Goal: Task Accomplishment & Management: Complete application form

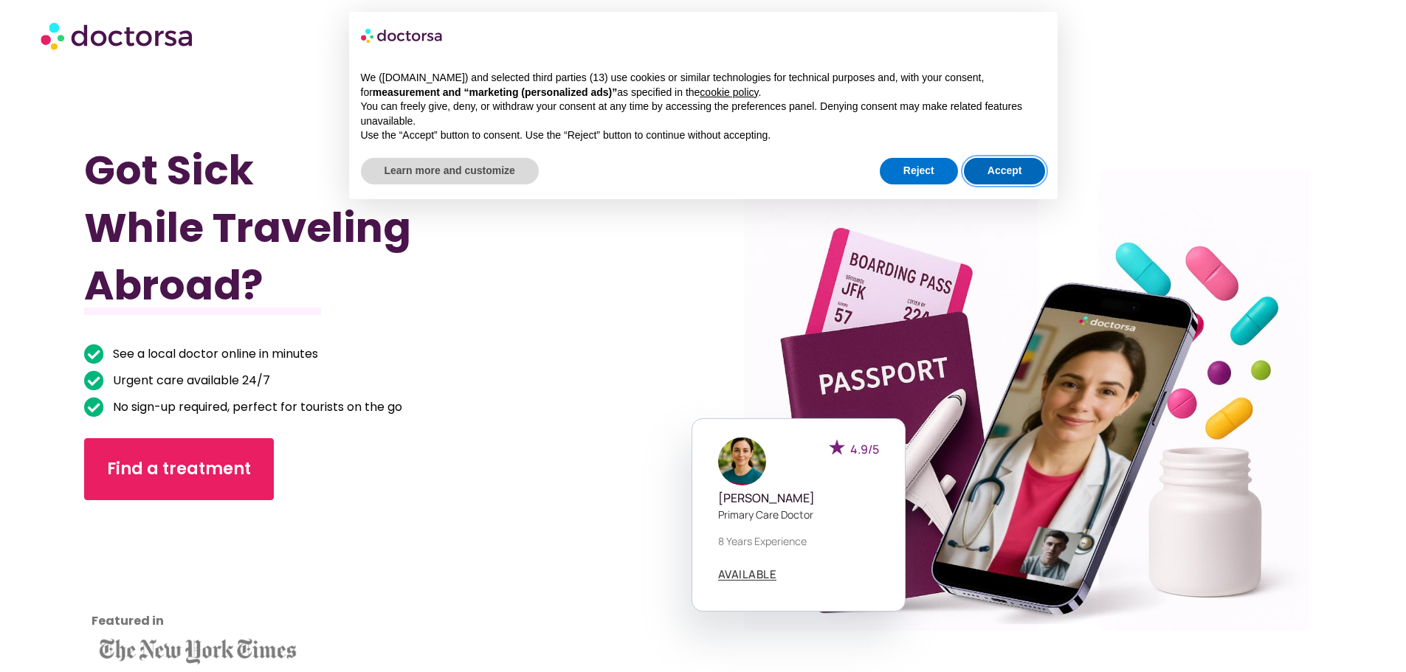
click at [1024, 172] on button "Accept" at bounding box center [1005, 171] width 82 height 27
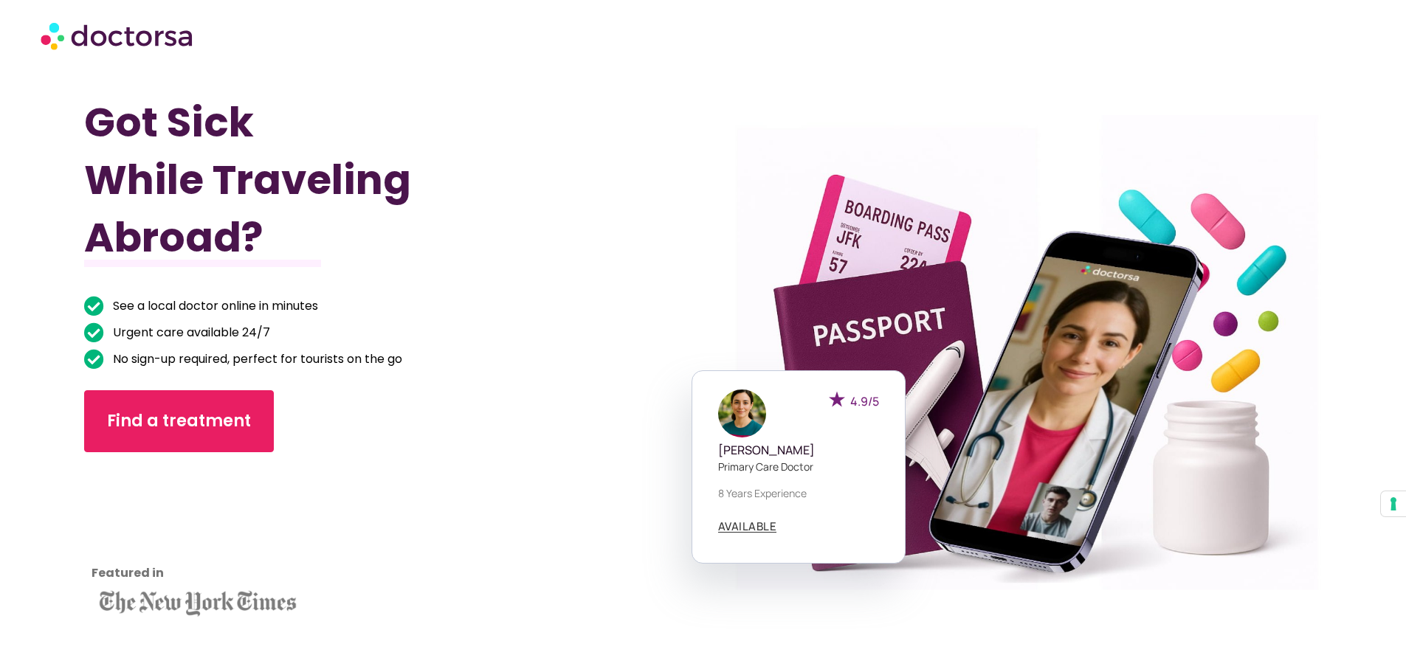
scroll to position [74, 0]
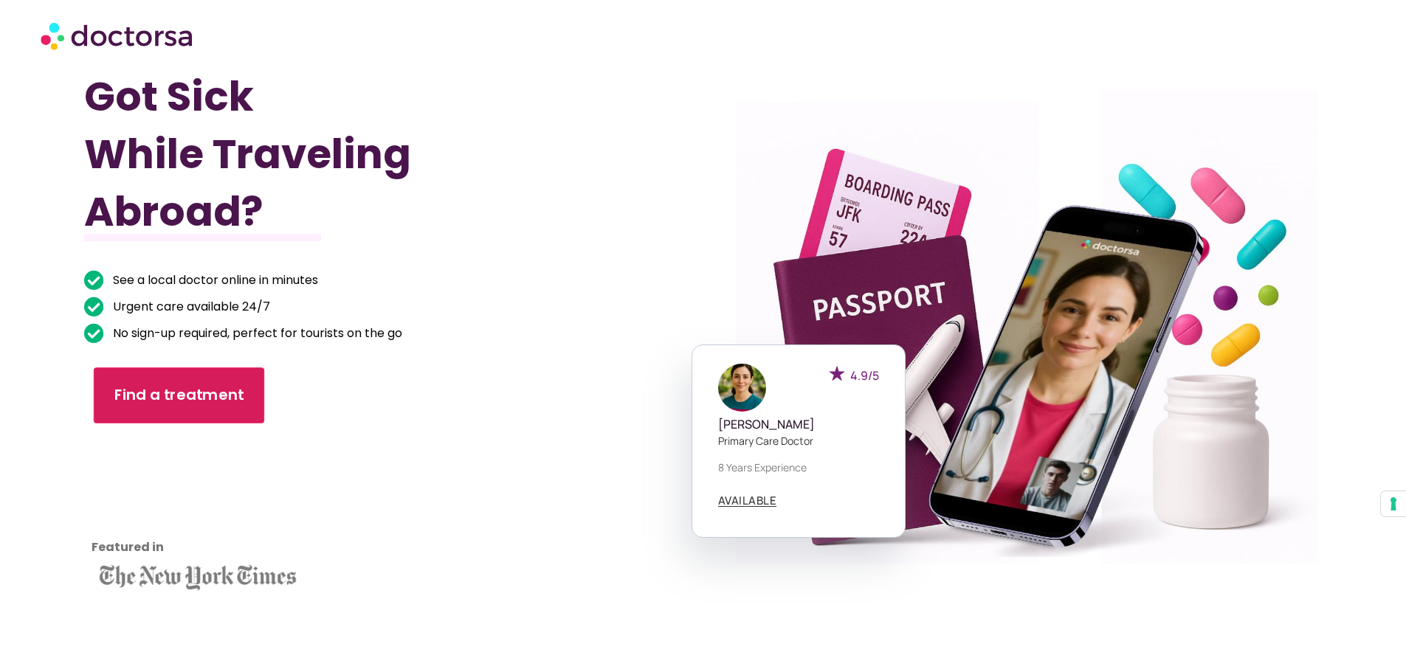
click at [220, 391] on span "Find a treatment" at bounding box center [179, 395] width 130 height 21
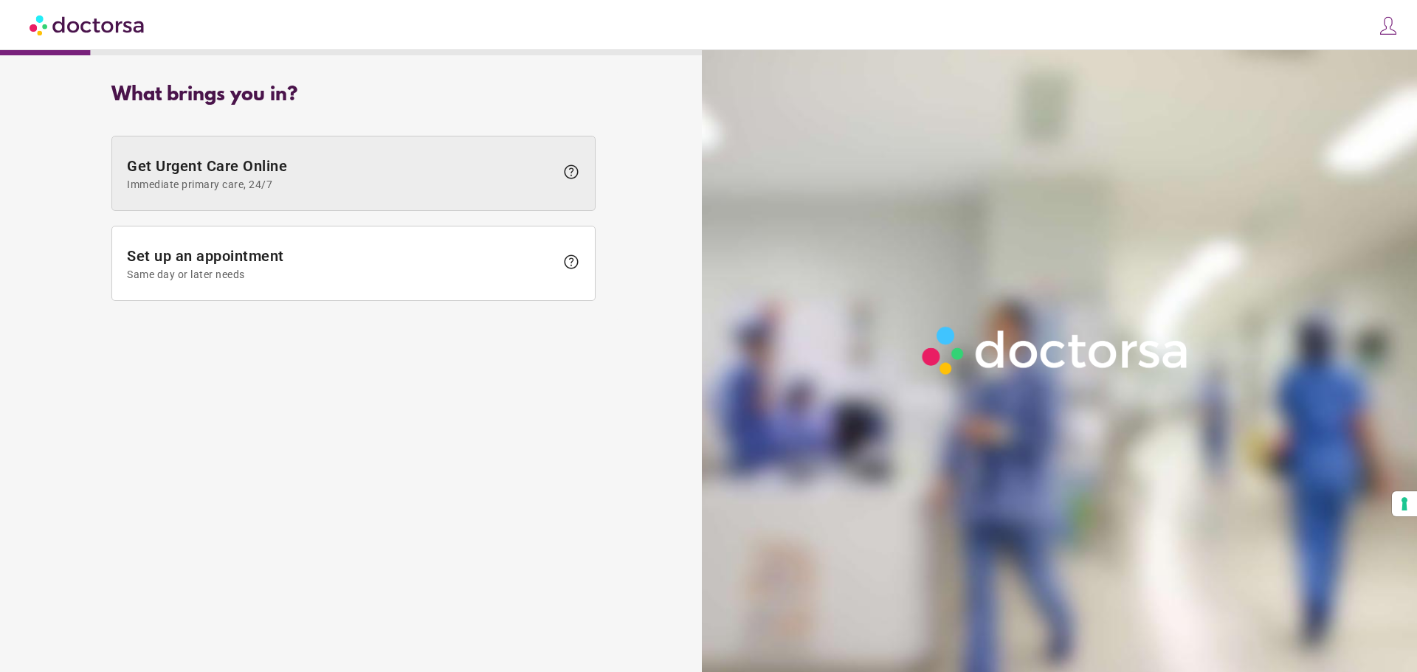
click at [252, 168] on span "Get Urgent Care Online Immediate primary care, 24/7" at bounding box center [341, 173] width 428 height 33
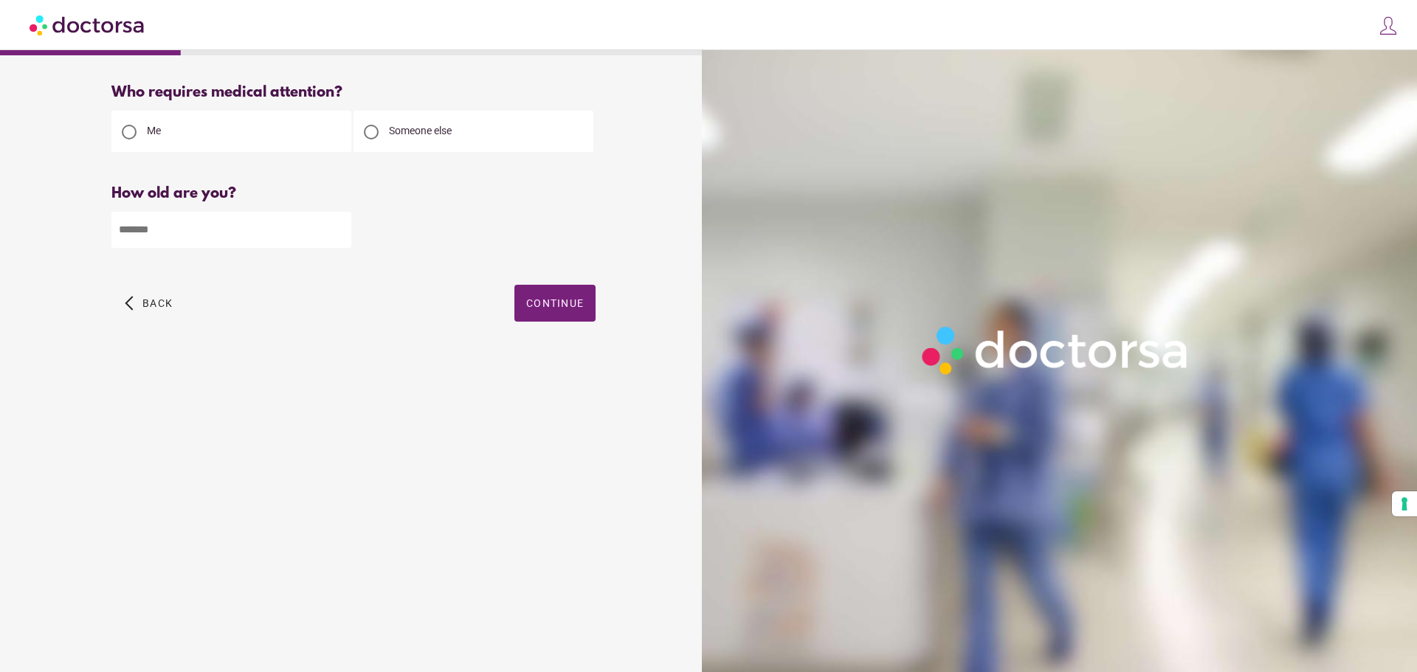
click at [374, 132] on div at bounding box center [371, 132] width 15 height 15
click at [249, 236] on input "number" at bounding box center [231, 230] width 240 height 36
type input "**"
click at [557, 307] on span "Continue" at bounding box center [555, 303] width 58 height 12
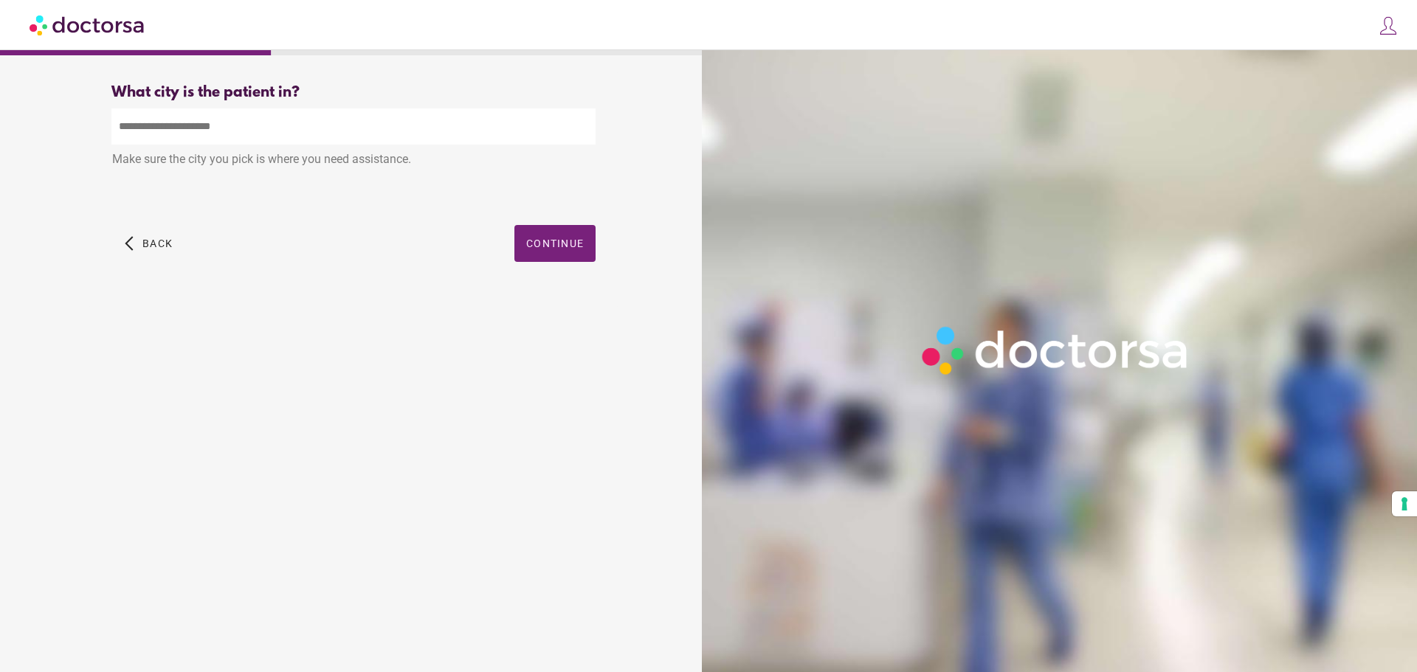
click at [215, 132] on input "text" at bounding box center [353, 126] width 484 height 36
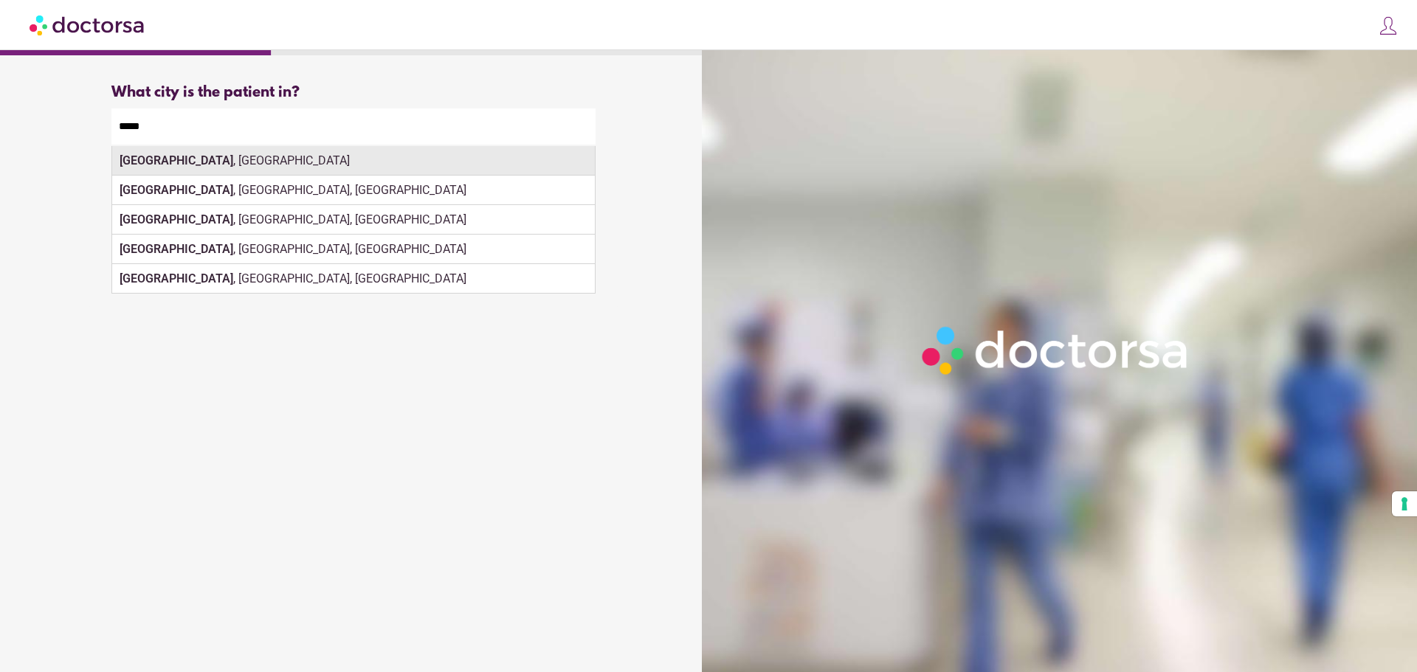
click at [210, 168] on div "Paris , France" at bounding box center [353, 161] width 483 height 30
type input "**********"
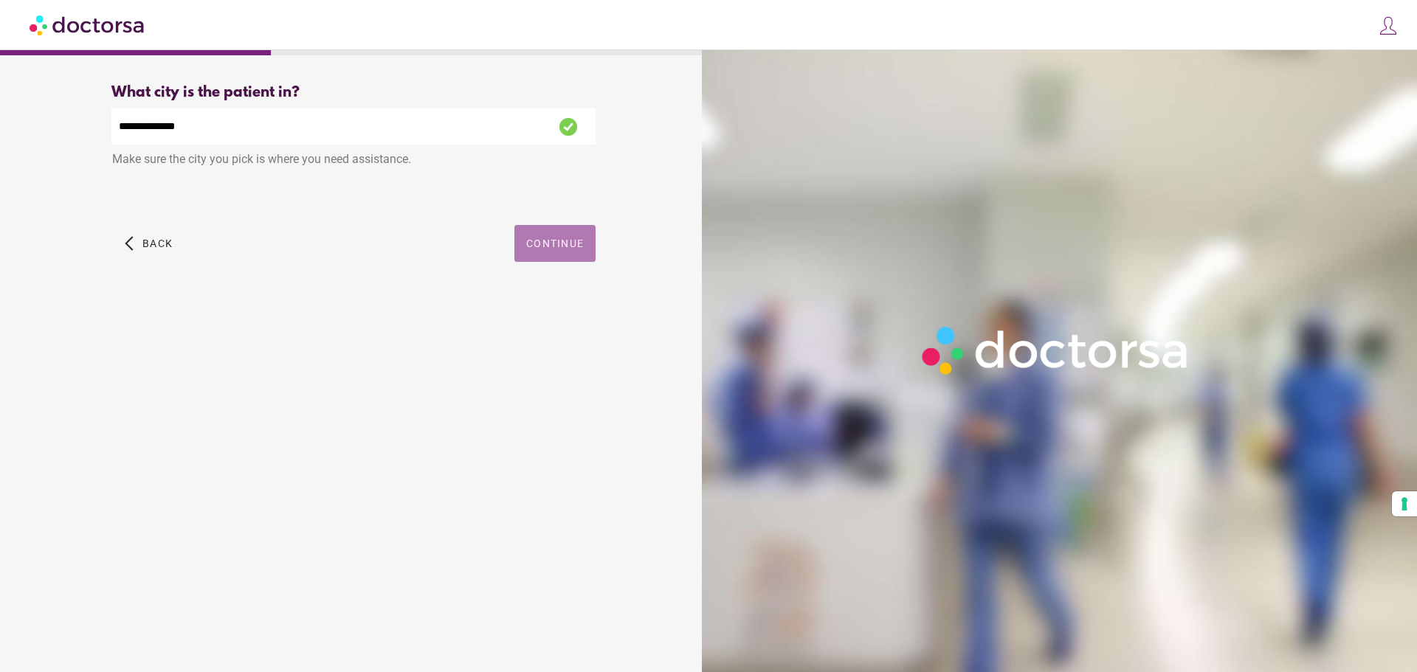
click at [543, 248] on span "Continue" at bounding box center [555, 244] width 58 height 12
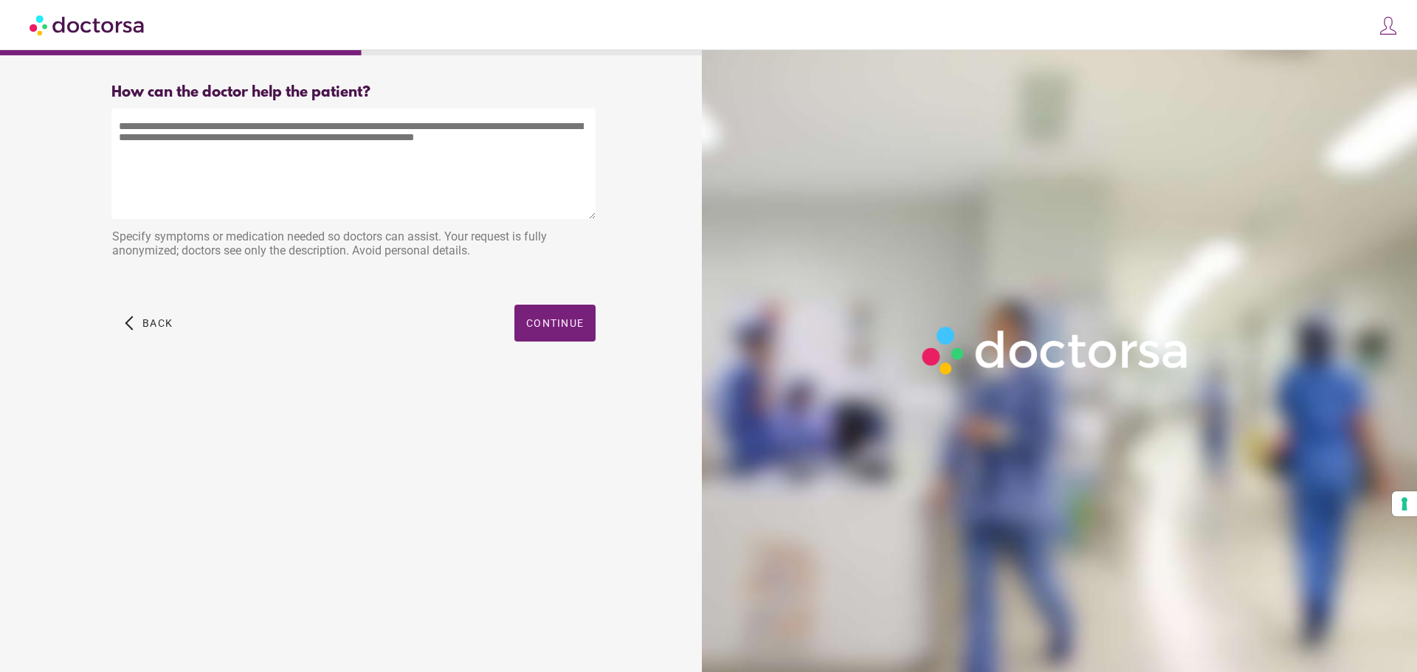
click at [156, 131] on textarea at bounding box center [353, 163] width 484 height 111
click at [347, 130] on textarea at bounding box center [353, 163] width 484 height 111
type textarea "*"
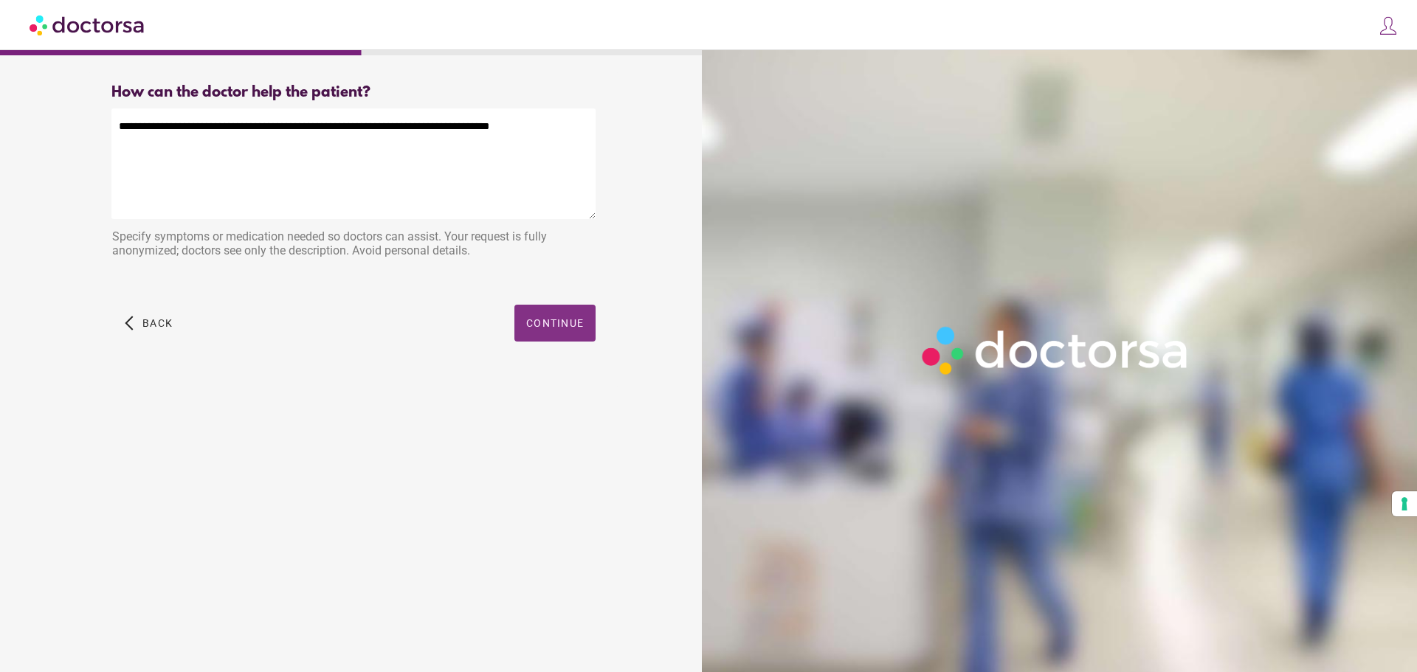
type textarea "**********"
click at [555, 329] on span "Continue" at bounding box center [555, 323] width 58 height 12
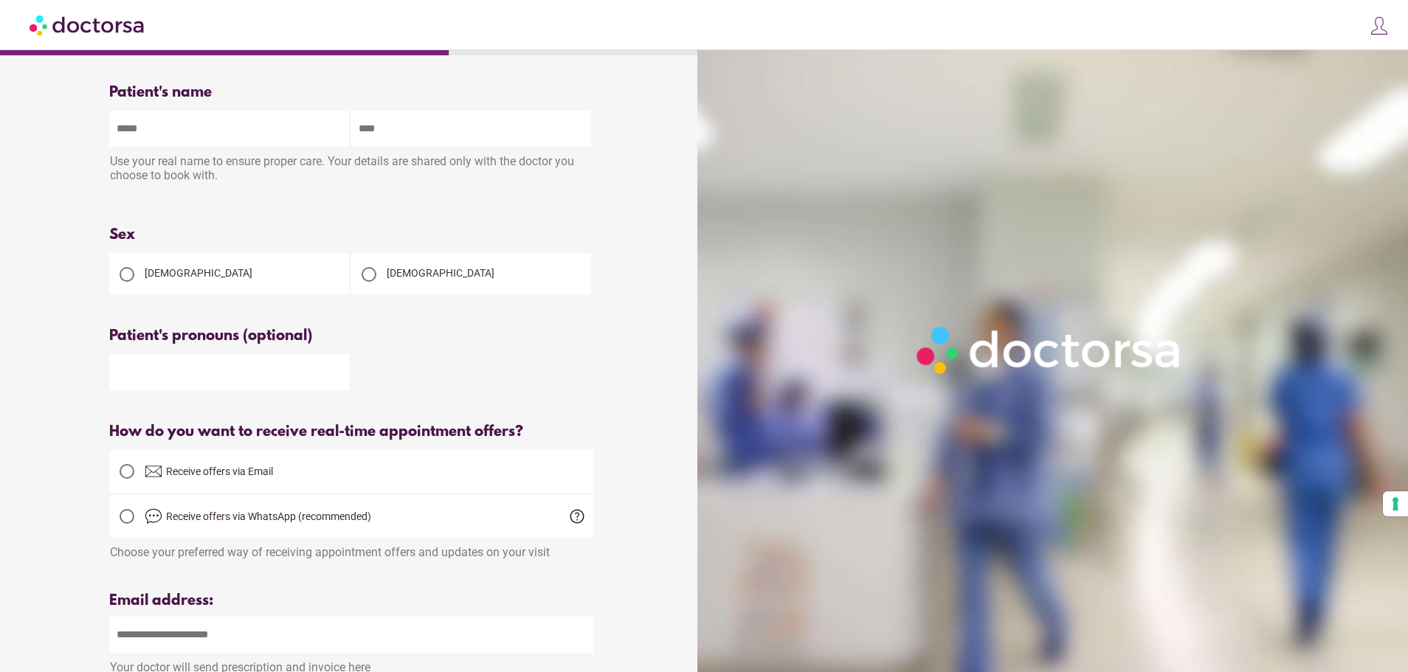
click at [205, 123] on input "text" at bounding box center [229, 129] width 240 height 36
type input "*"
type input "****"
type input "*****"
click at [370, 272] on div at bounding box center [369, 274] width 15 height 15
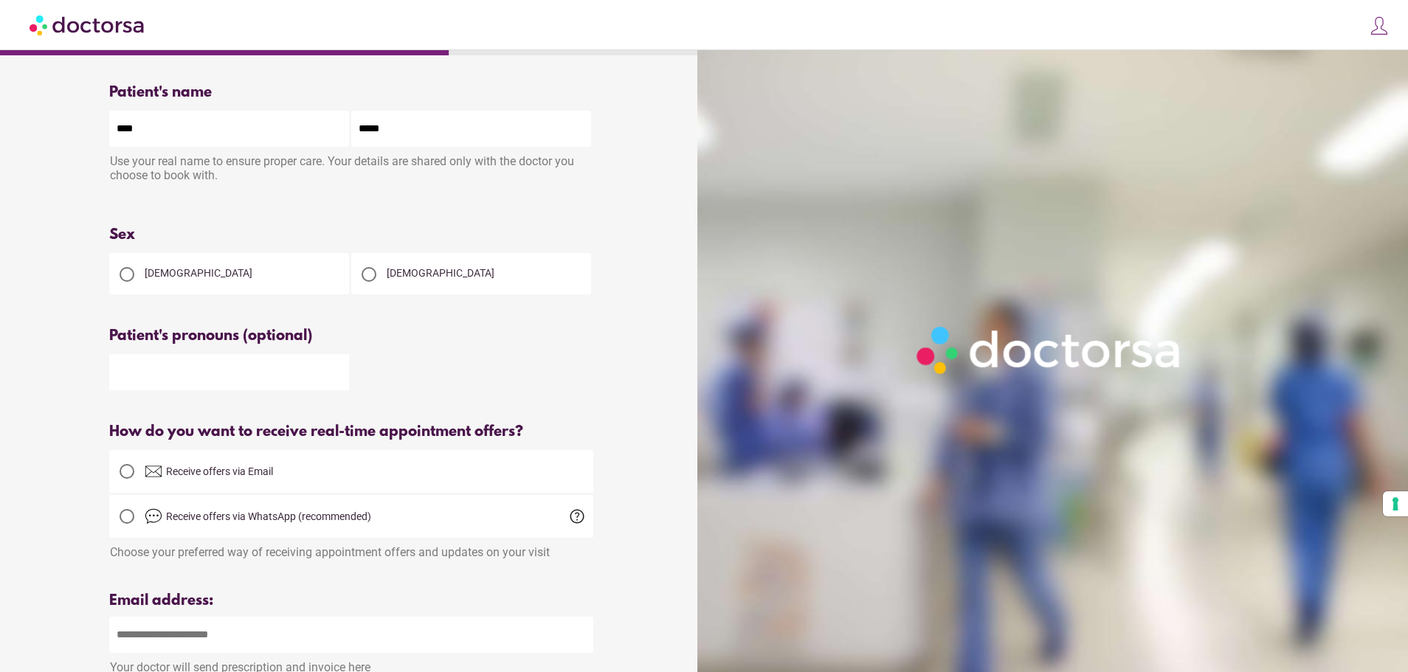
click at [293, 382] on input "text" at bounding box center [229, 372] width 240 height 36
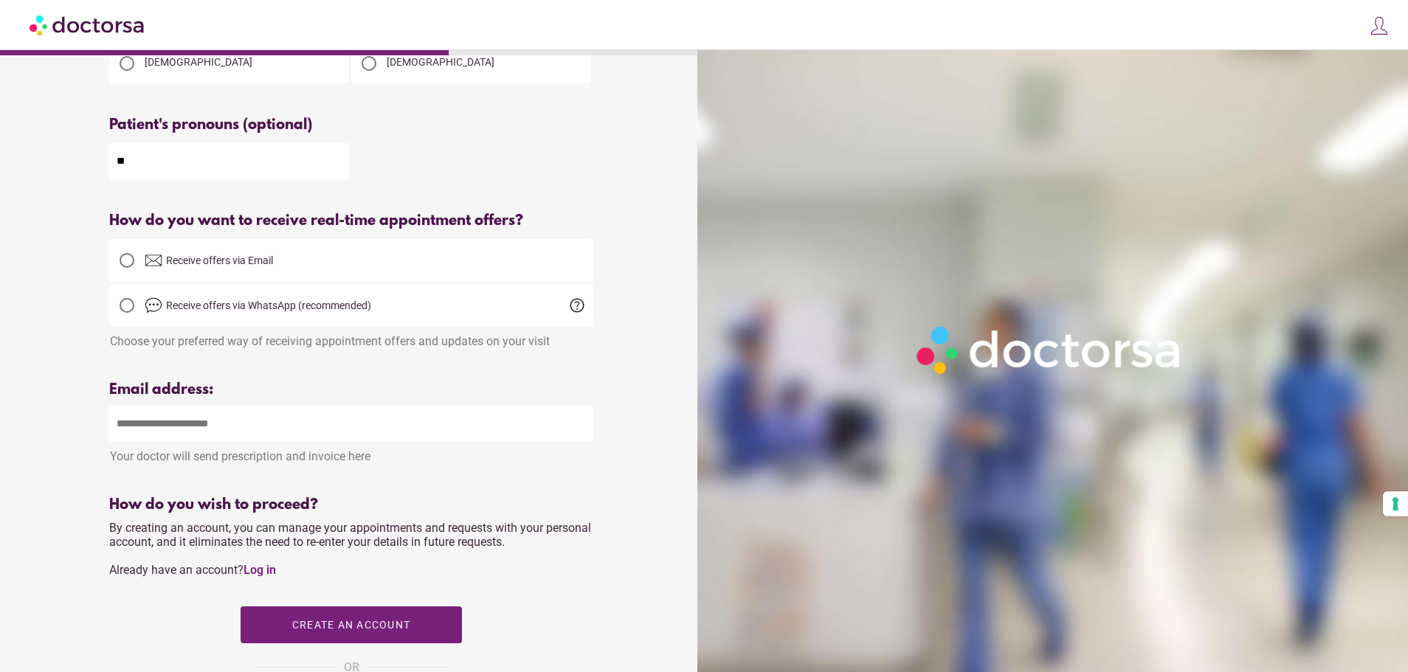
scroll to position [221, 0]
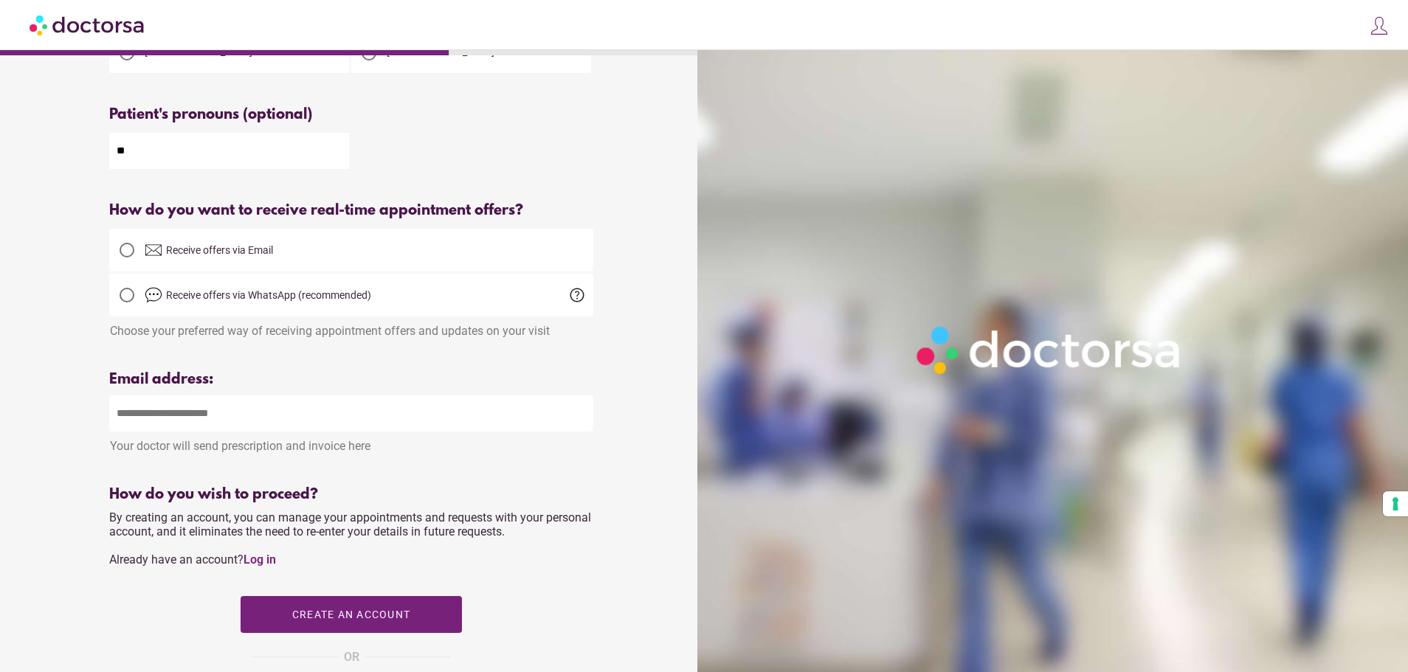
type input "**"
click at [240, 422] on input "email" at bounding box center [351, 414] width 484 height 36
click at [220, 376] on div "Email address:" at bounding box center [351, 379] width 484 height 17
click at [211, 415] on input "email" at bounding box center [351, 414] width 484 height 36
type input "**********"
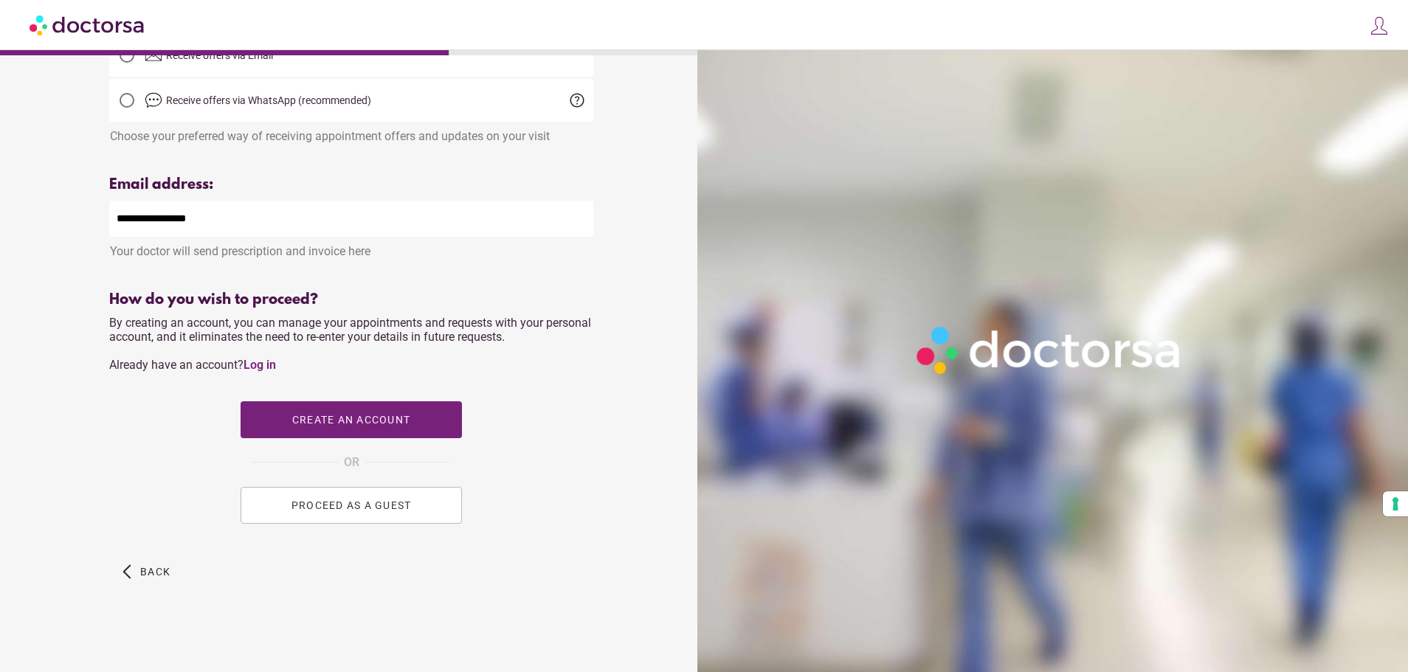
scroll to position [423, 0]
click at [387, 424] on span "Create an account" at bounding box center [351, 420] width 118 height 12
type input "**********"
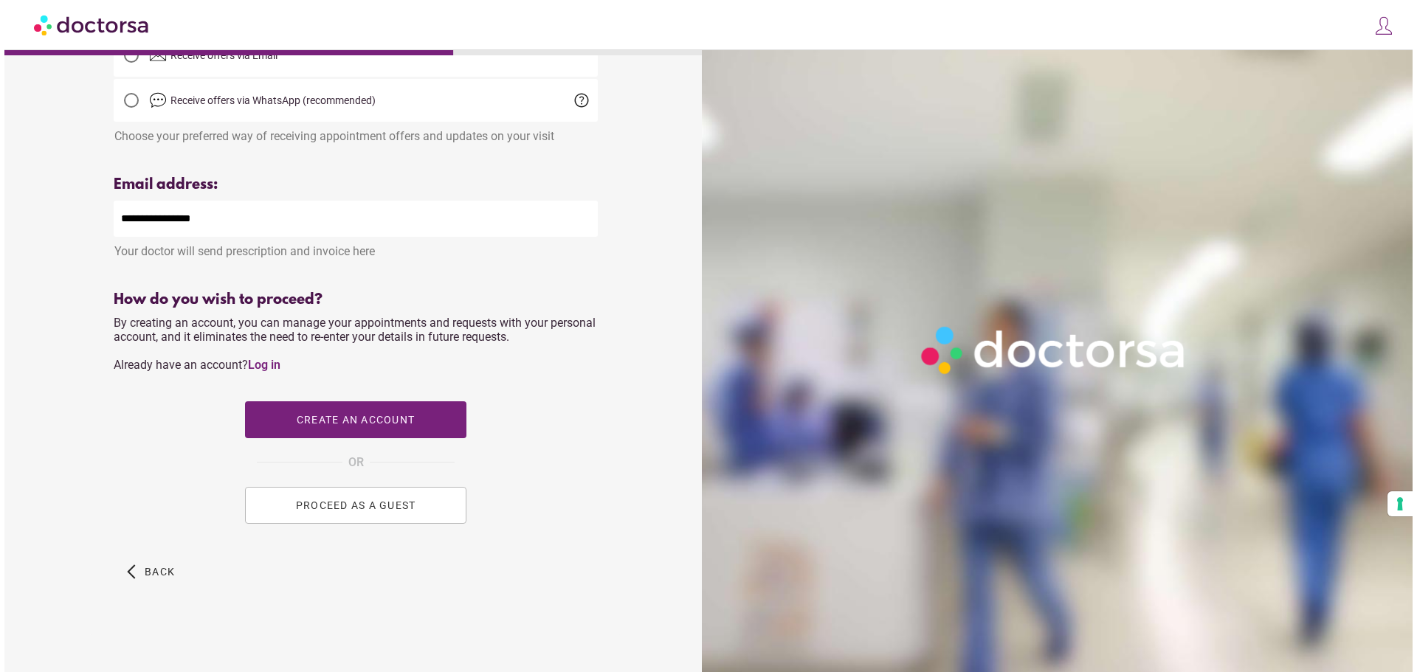
scroll to position [0, 0]
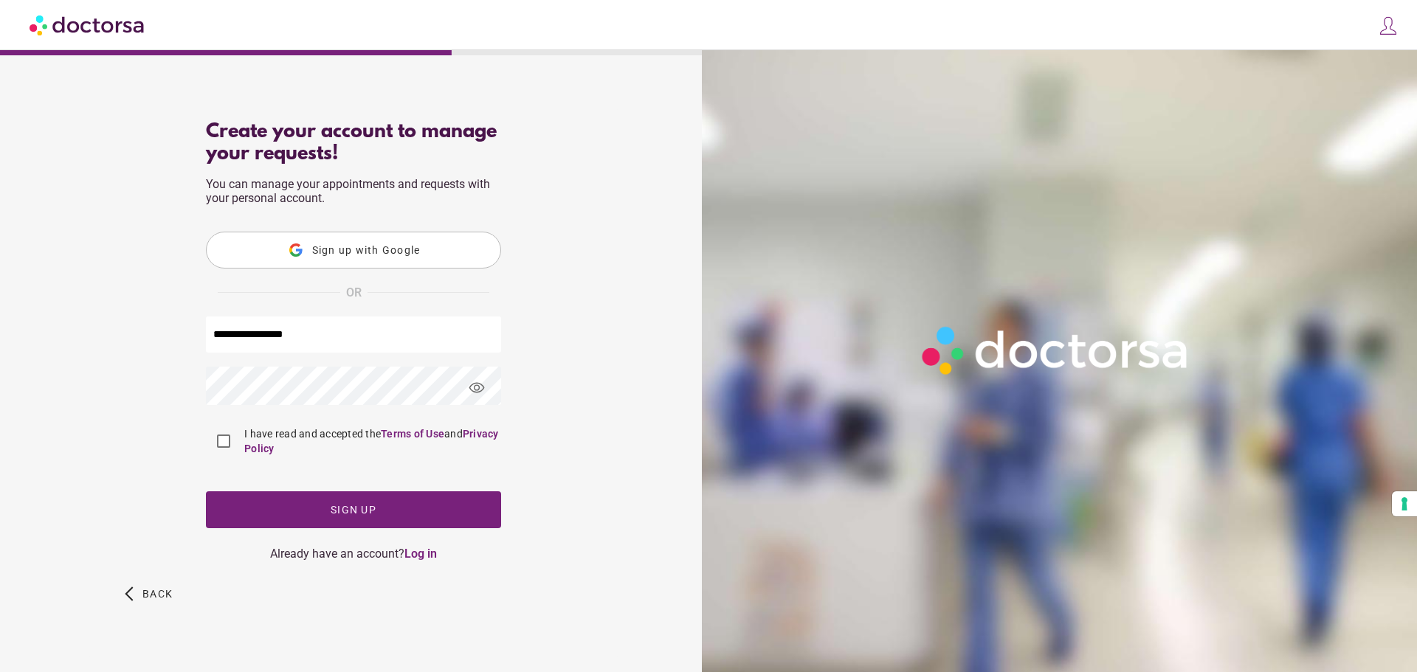
click at [480, 391] on span "visibility" at bounding box center [477, 388] width 40 height 40
click at [89, 384] on div "**********" at bounding box center [353, 383] width 531 height 548
click at [320, 514] on span "button" at bounding box center [353, 509] width 295 height 37
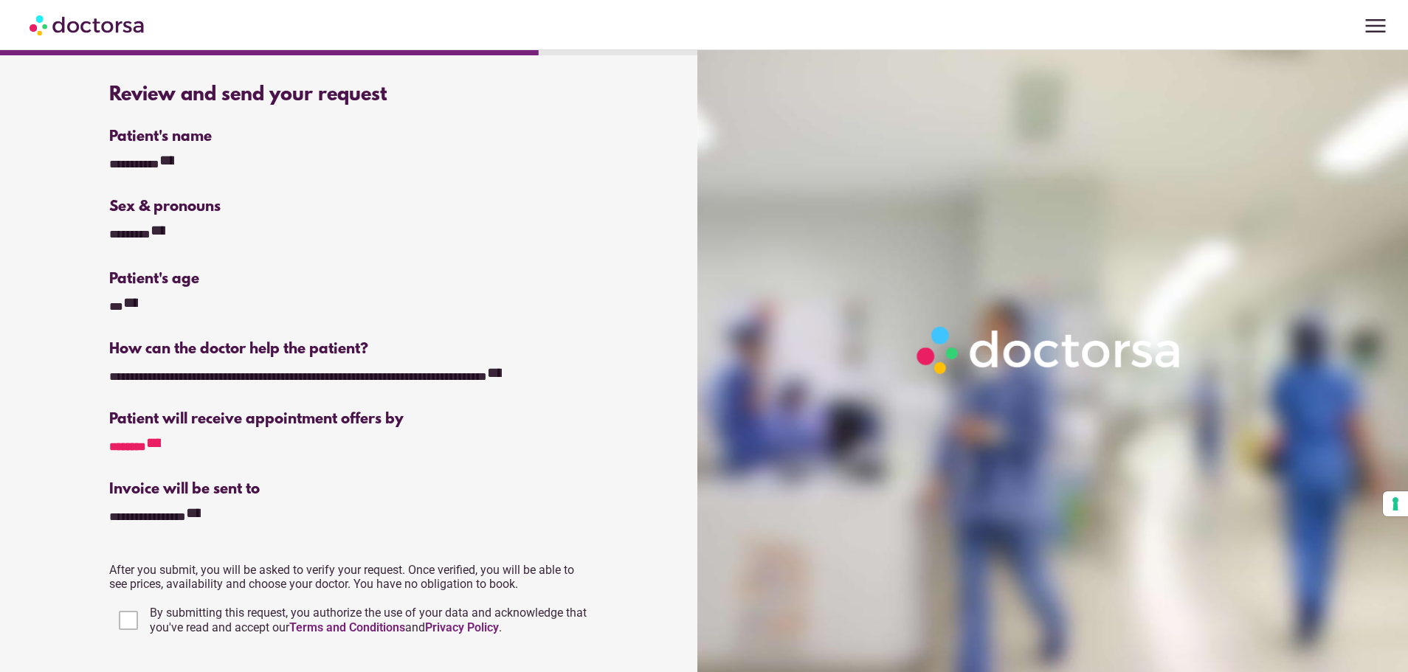
click at [153, 444] on div "**********" at bounding box center [143, 445] width 69 height 20
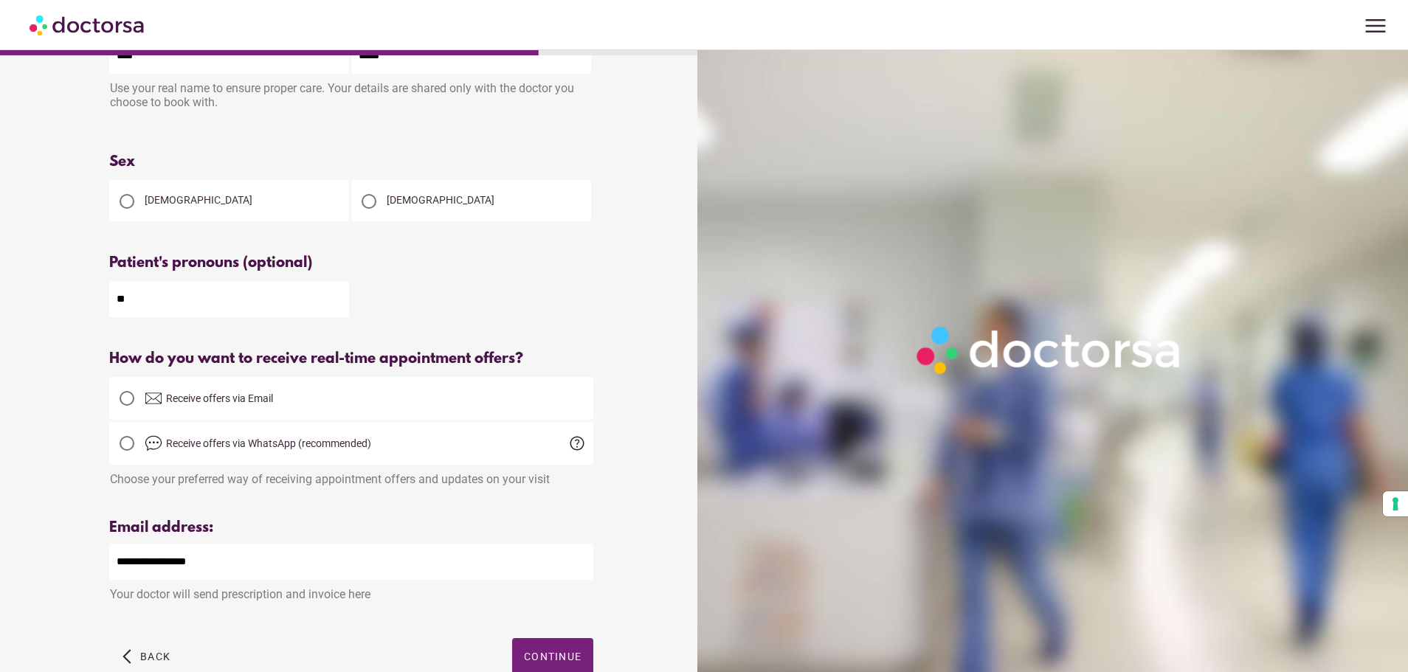
scroll to position [165, 0]
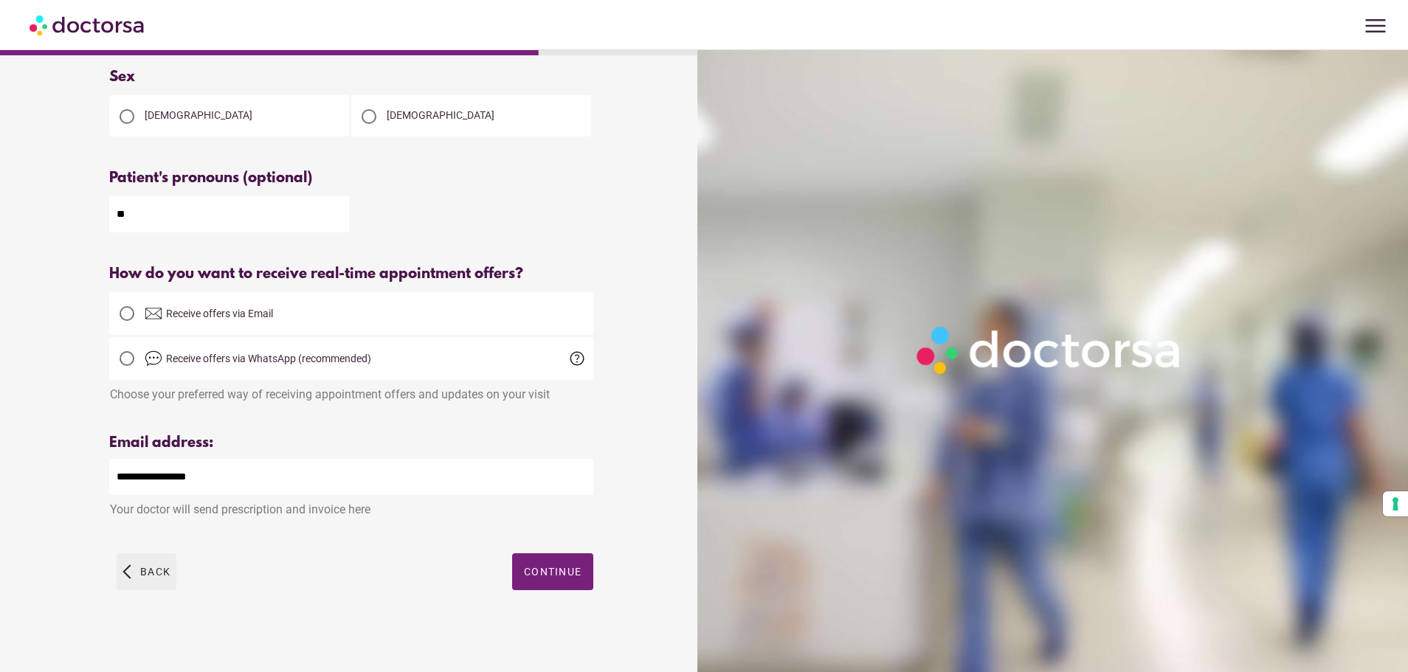
click at [144, 568] on span "Back" at bounding box center [155, 572] width 30 height 12
click at [128, 308] on div at bounding box center [127, 313] width 15 height 15
click at [518, 570] on span "button" at bounding box center [552, 571] width 81 height 37
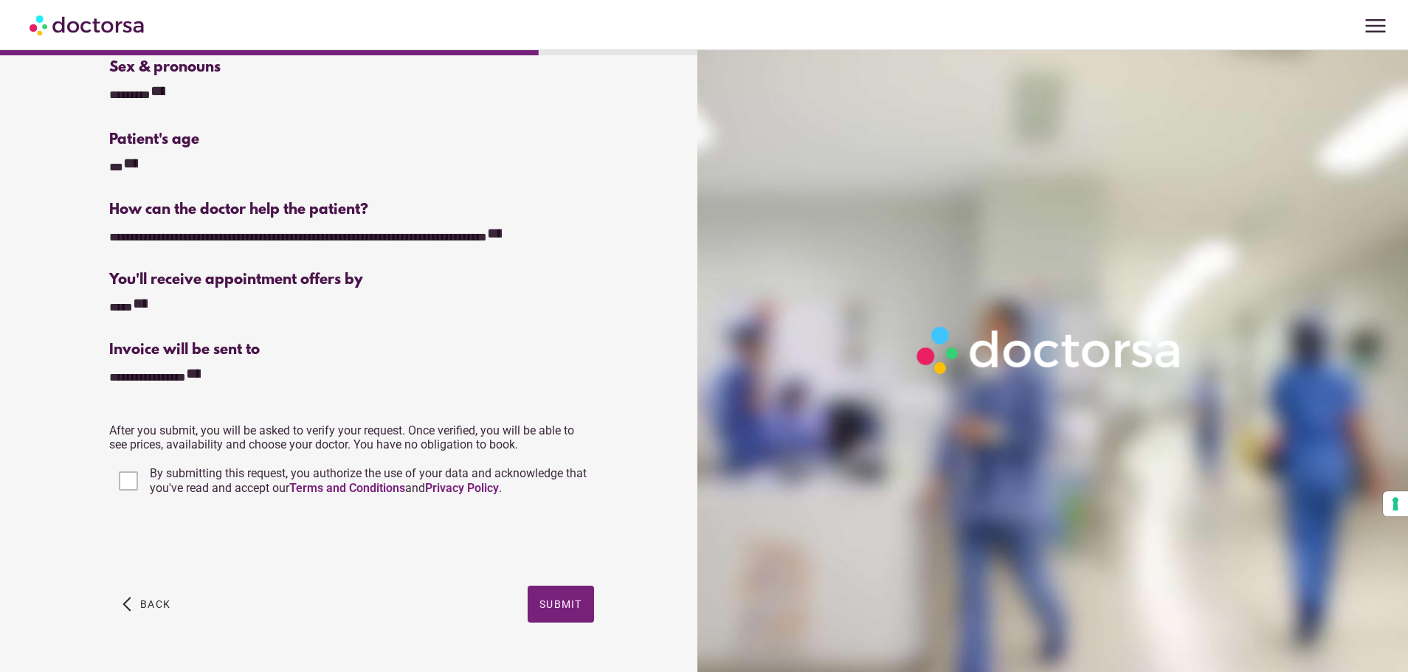
scroll to position [172, 0]
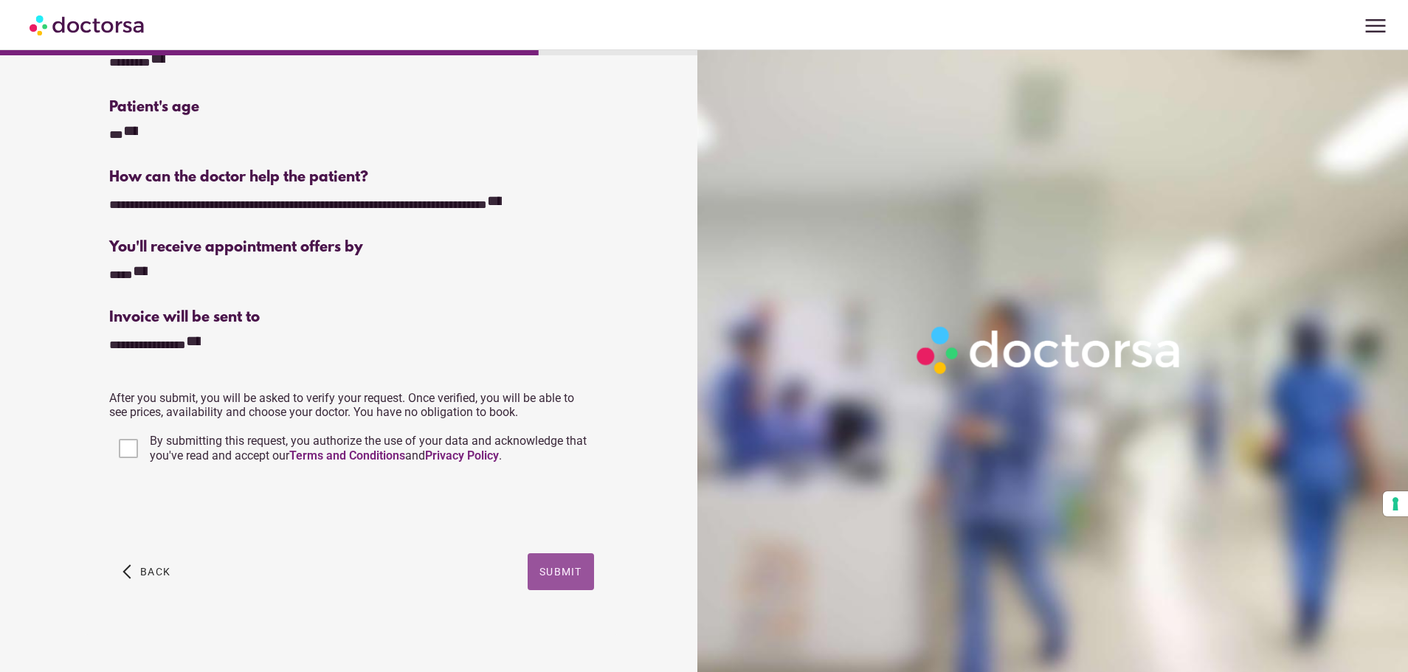
click at [542, 574] on span "Submit" at bounding box center [560, 572] width 43 height 12
click at [559, 567] on span "Submit" at bounding box center [560, 572] width 43 height 12
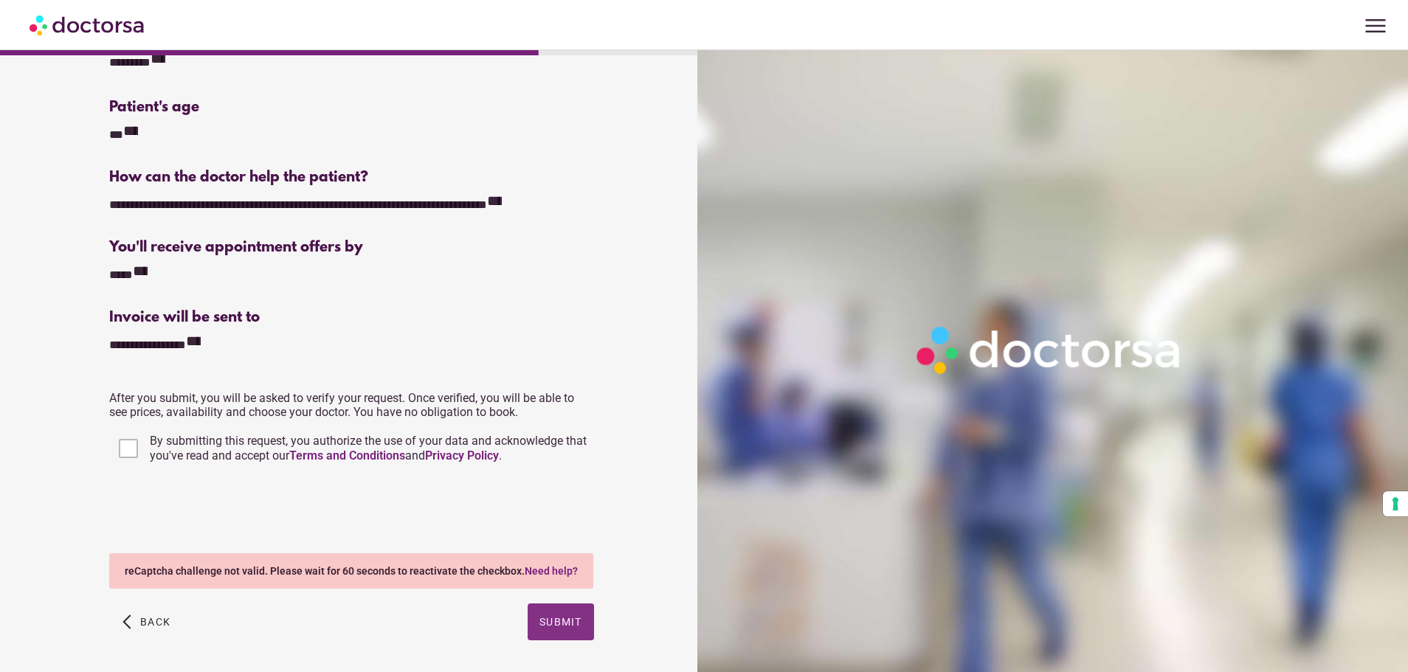
scroll to position [222, 0]
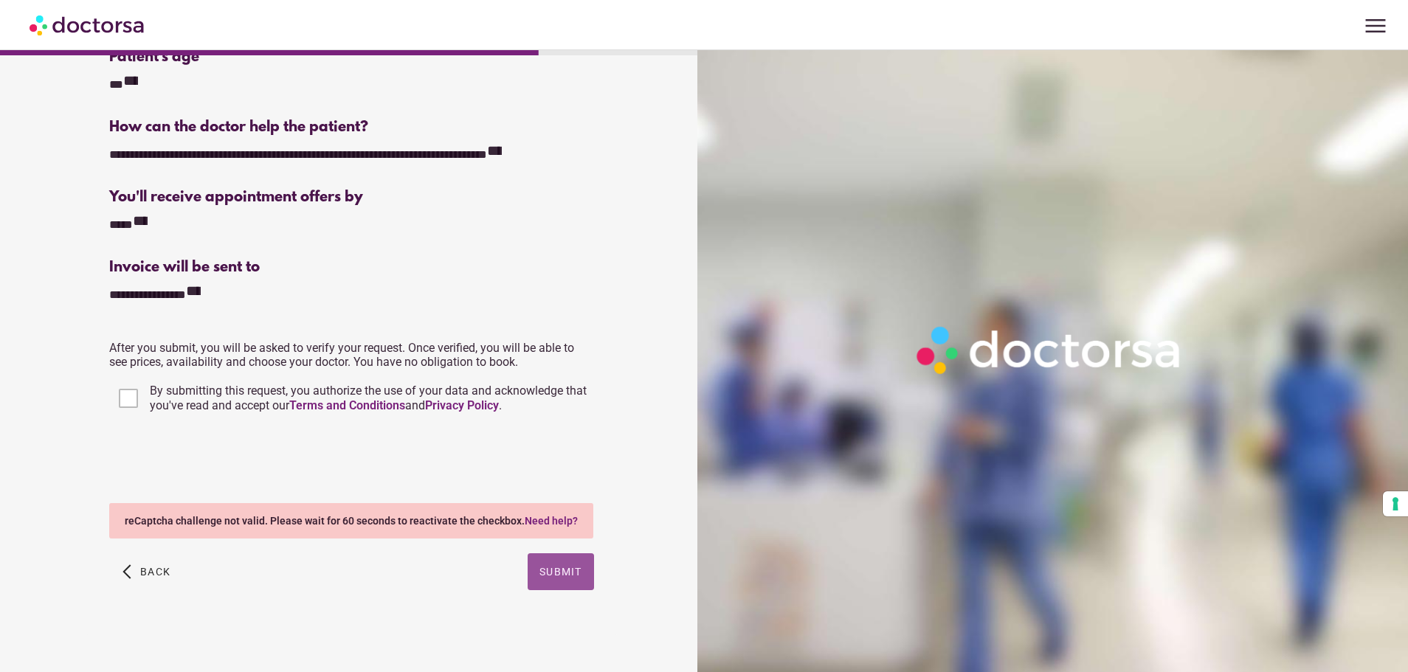
click at [551, 574] on span "Submit" at bounding box center [560, 572] width 43 height 12
click at [561, 559] on span "button" at bounding box center [561, 571] width 66 height 37
click at [164, 560] on span "button" at bounding box center [147, 571] width 60 height 37
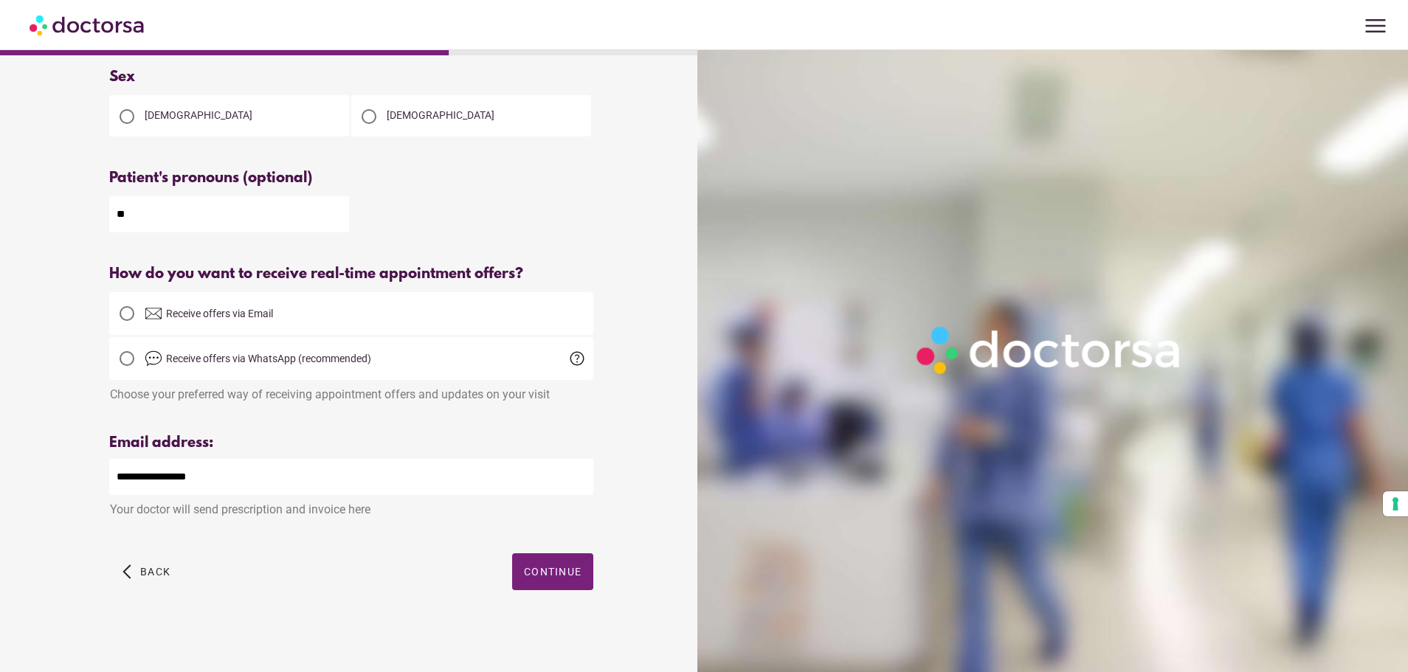
scroll to position [165, 0]
click at [538, 572] on span "Continue" at bounding box center [553, 572] width 58 height 12
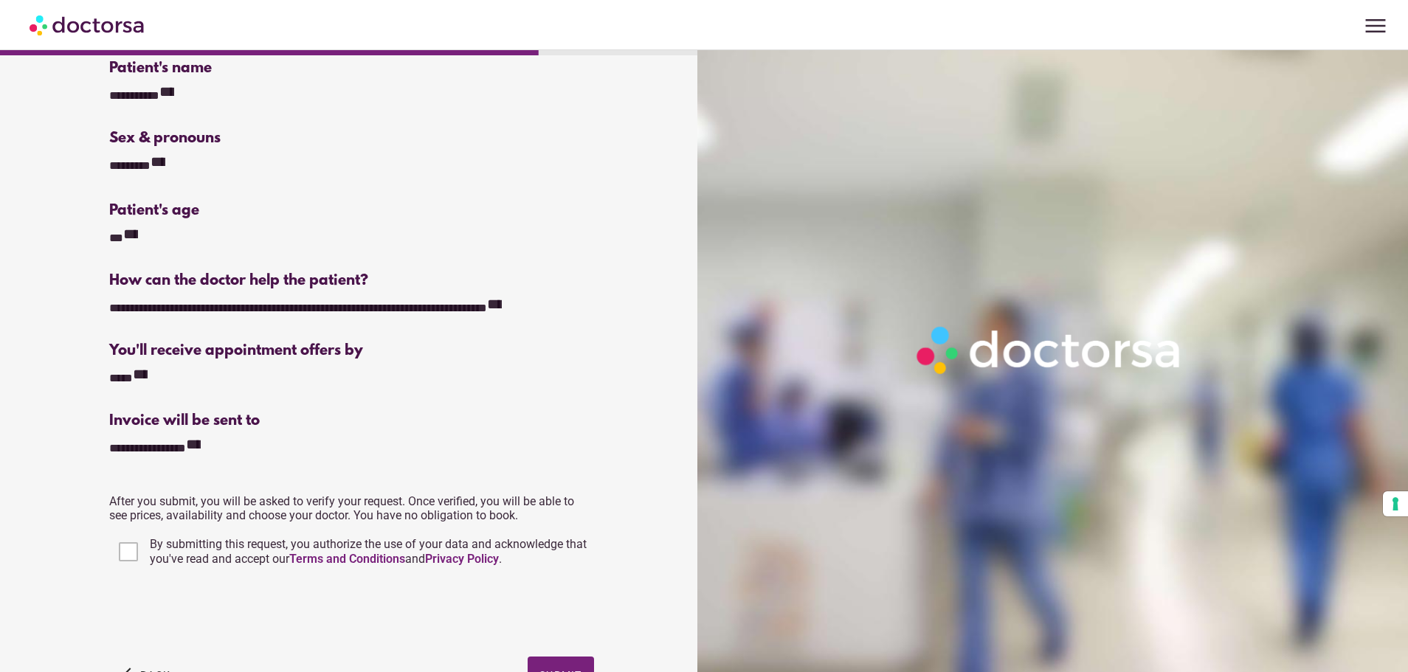
scroll to position [148, 0]
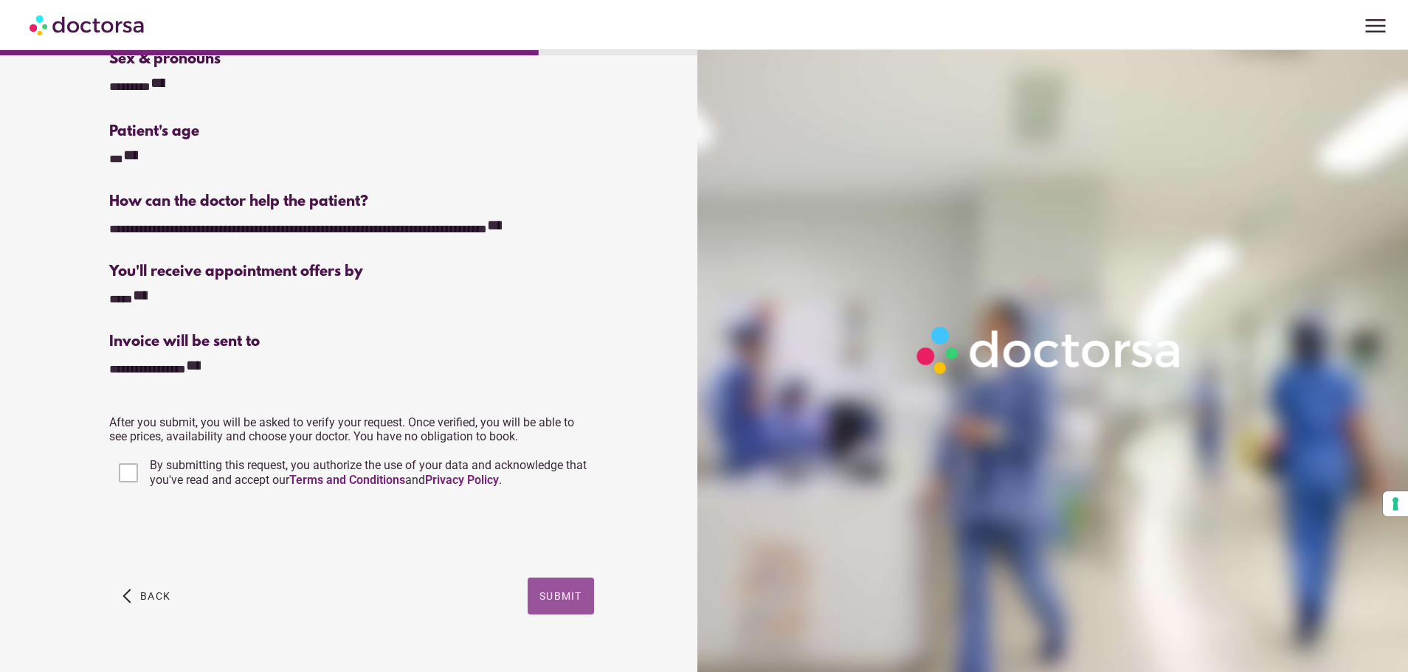
click at [550, 598] on span "Submit" at bounding box center [560, 596] width 43 height 12
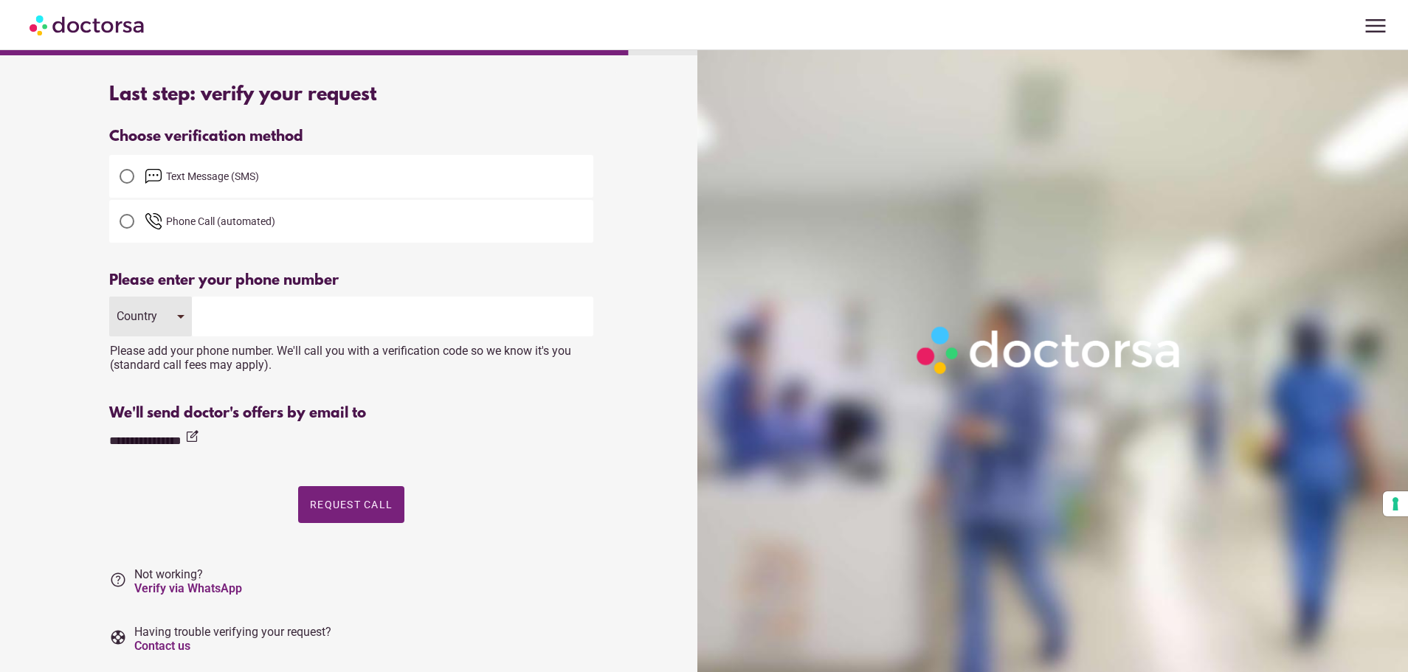
click at [207, 322] on input "tel" at bounding box center [392, 317] width 401 height 40
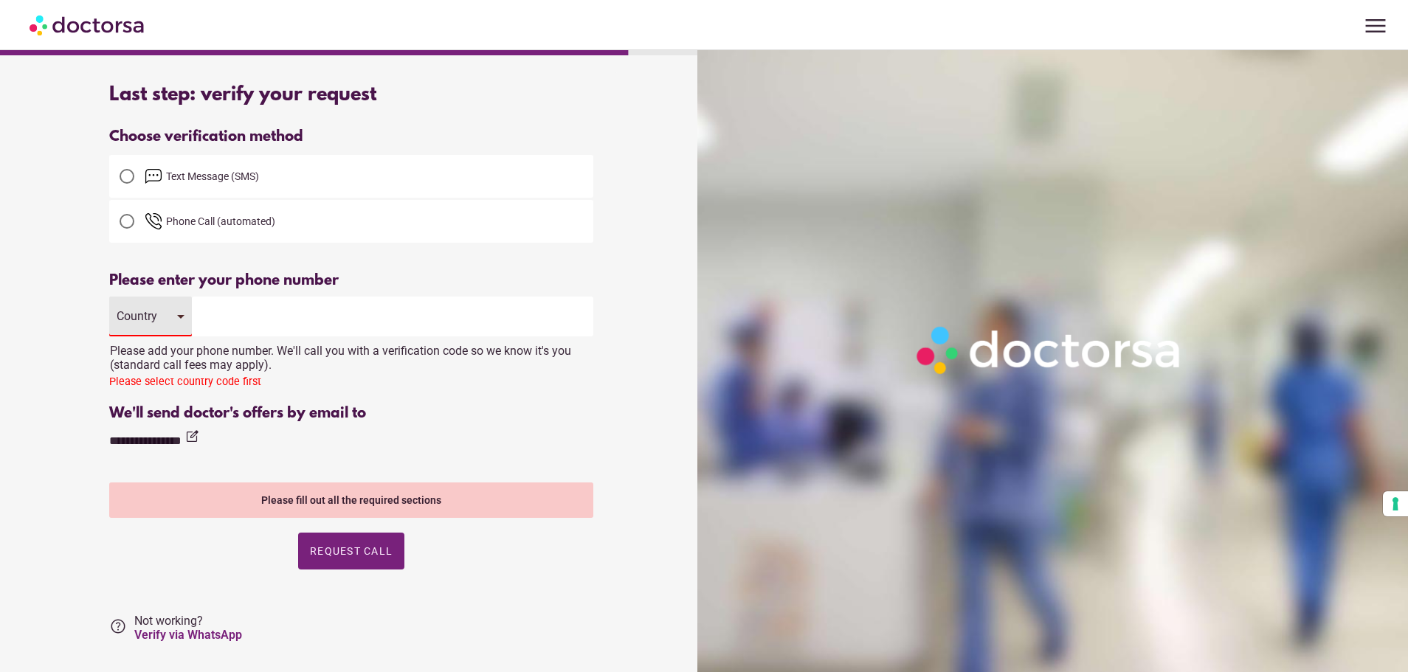
click at [167, 311] on div "Country" at bounding box center [150, 317] width 83 height 40
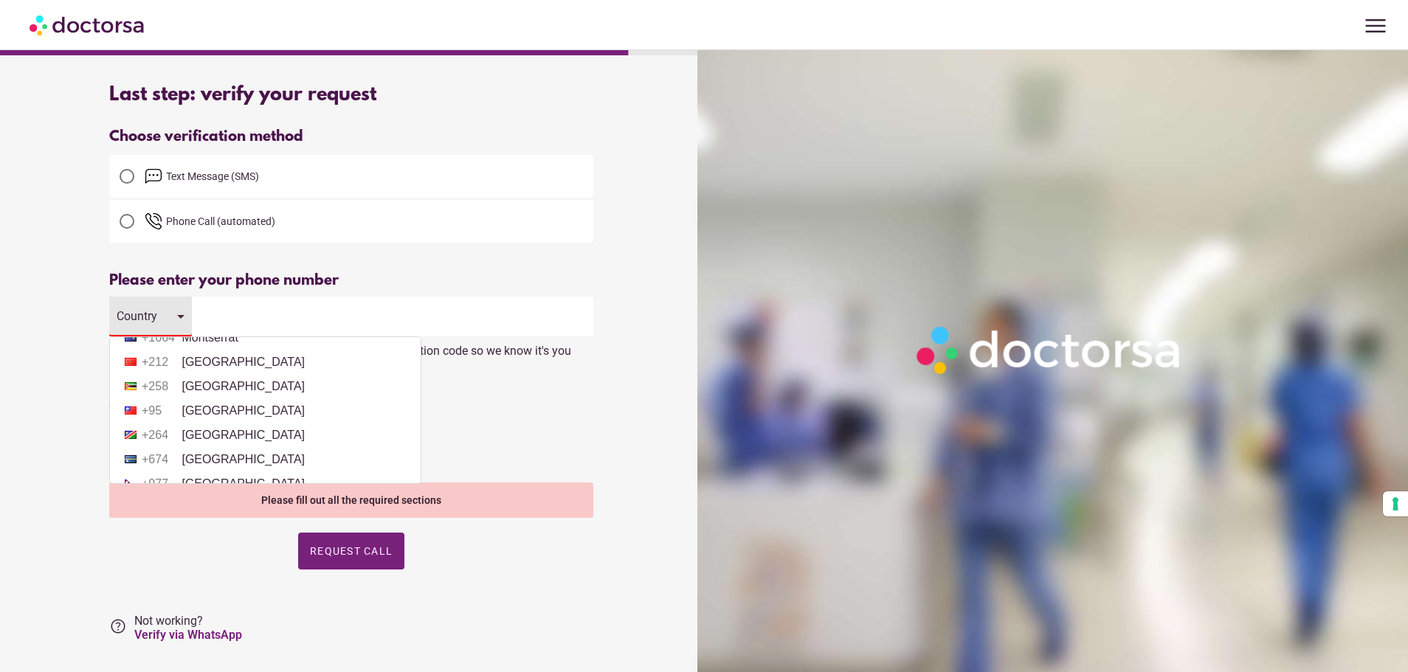
scroll to position [3394, 0]
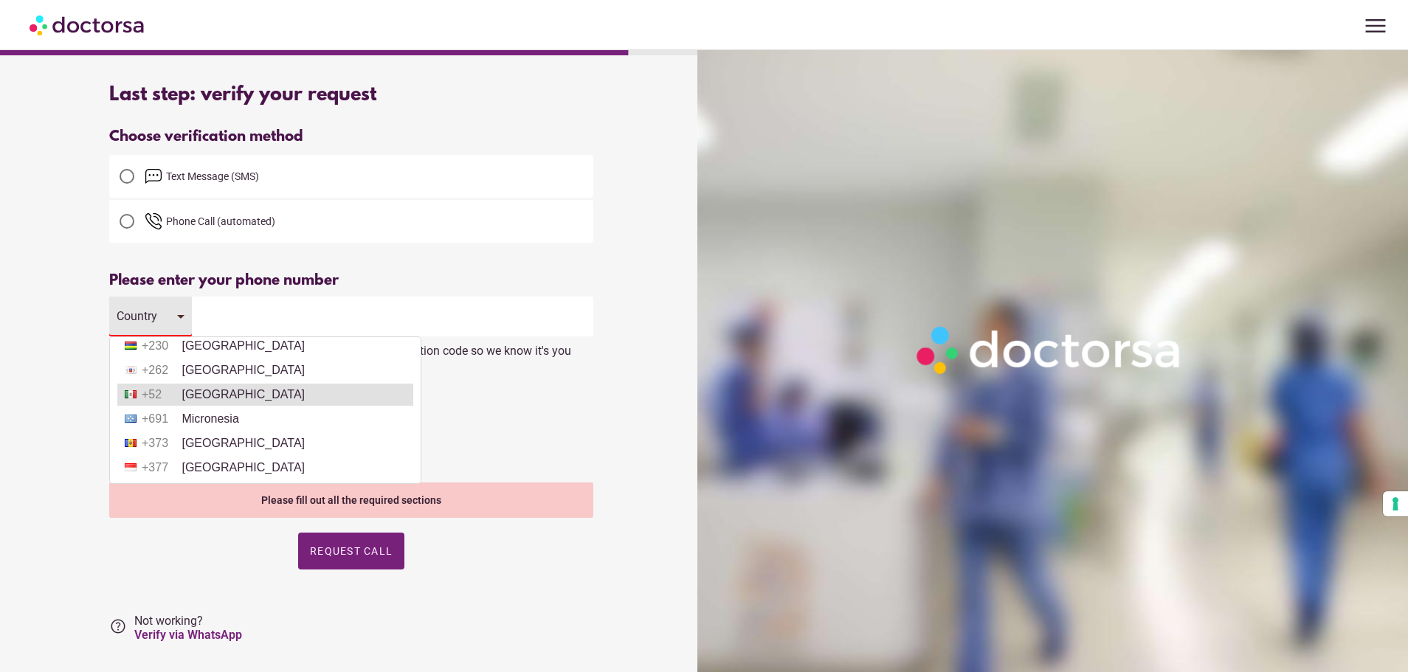
click at [187, 390] on li "+52 Mexico" at bounding box center [265, 395] width 296 height 22
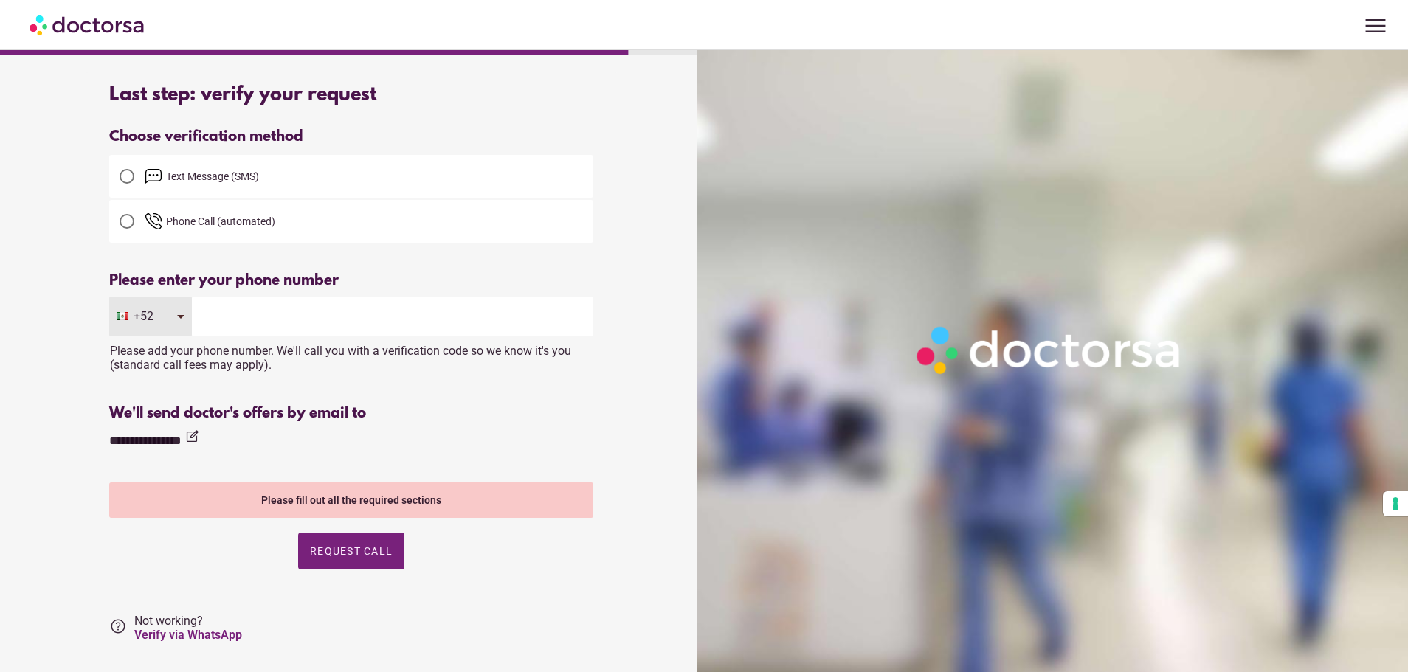
click at [210, 320] on input "tel" at bounding box center [392, 317] width 401 height 40
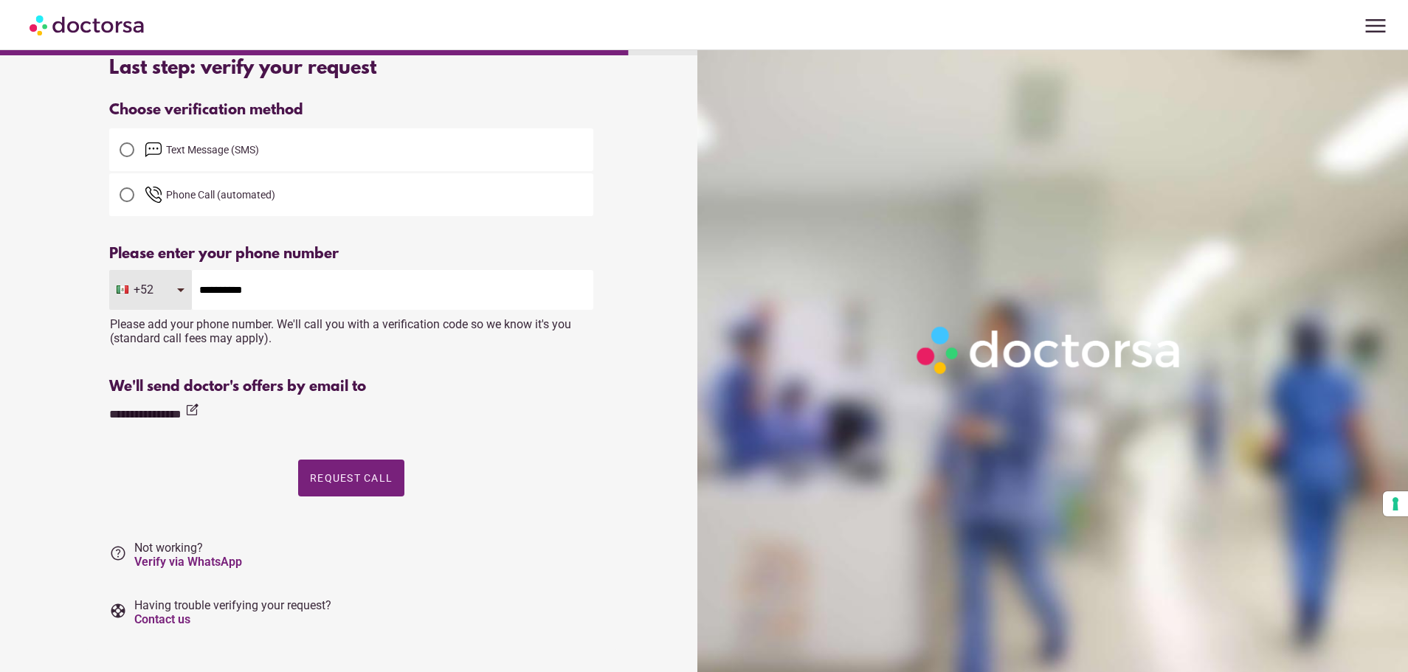
scroll to position [41, 0]
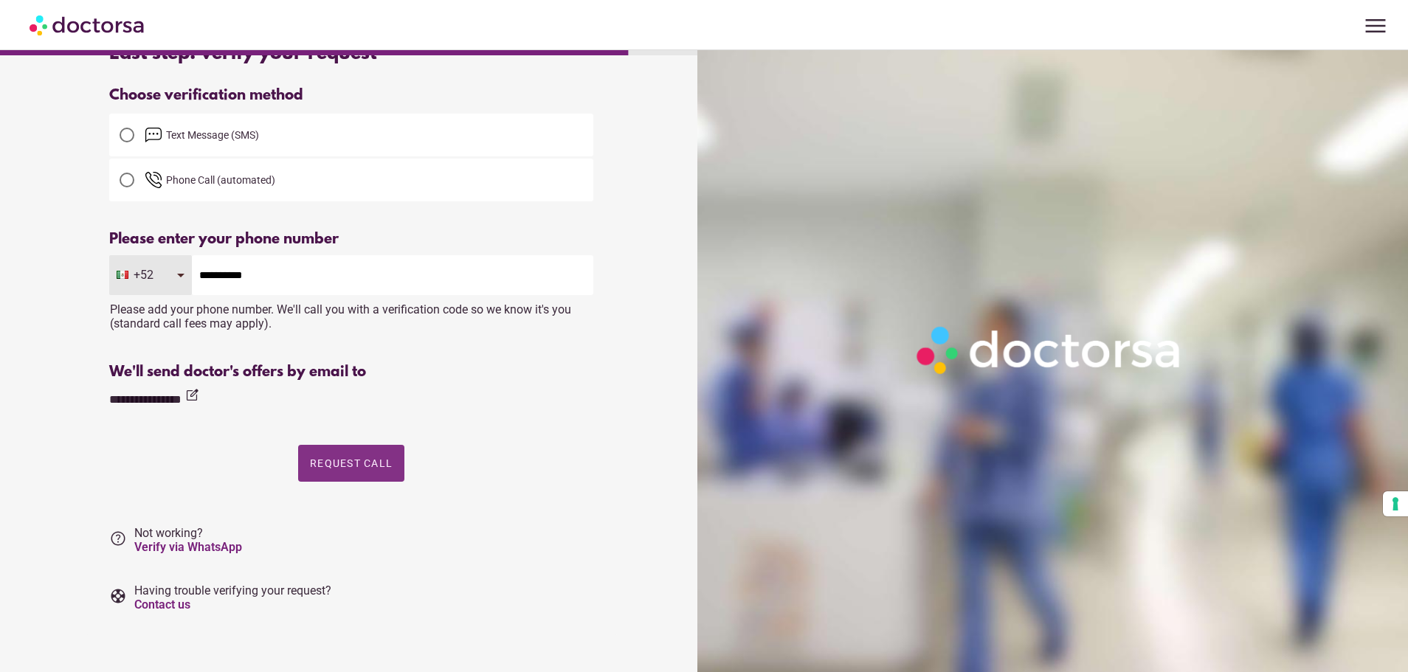
type input "**********"
click at [348, 459] on span "Request Call" at bounding box center [351, 464] width 83 height 12
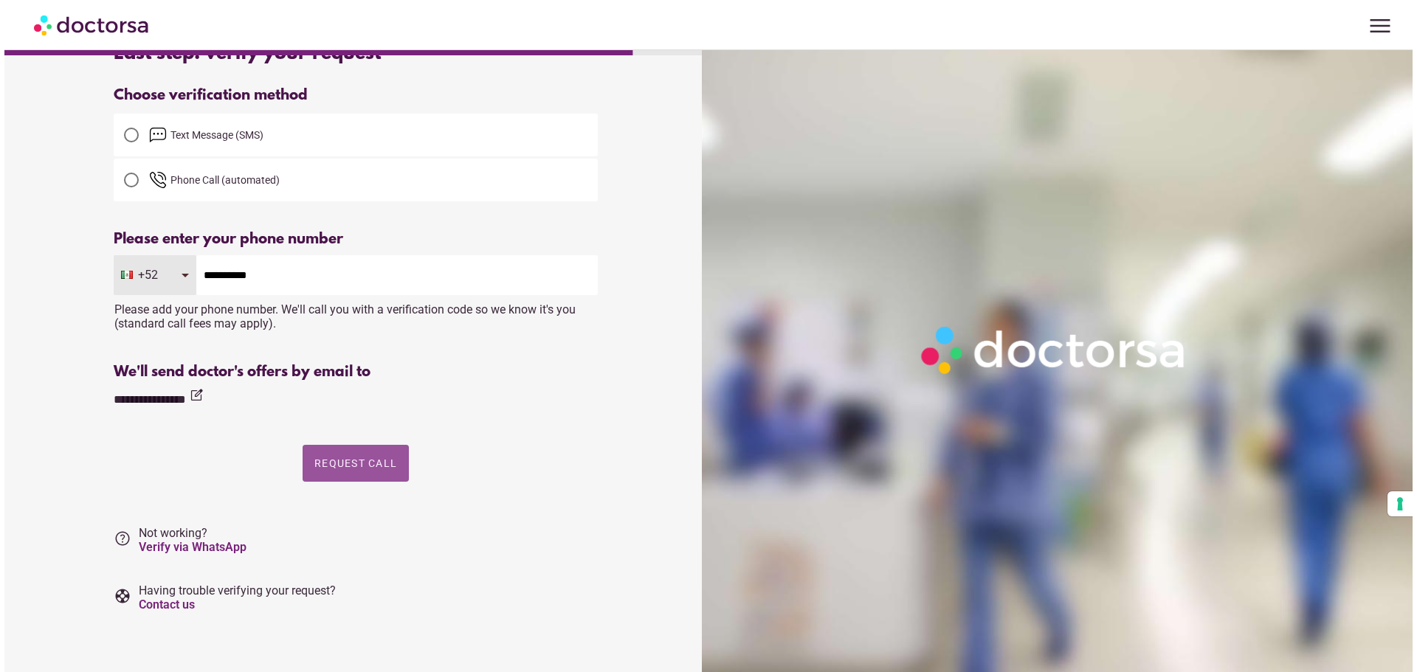
scroll to position [0, 0]
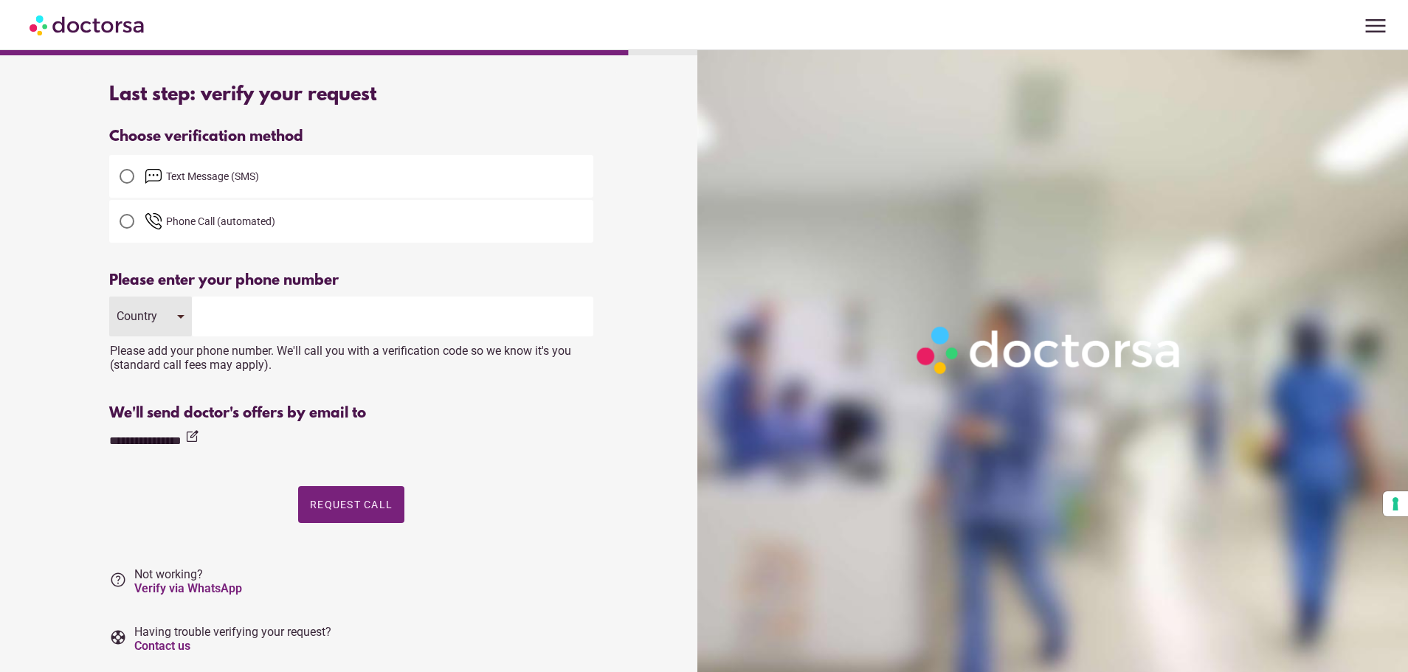
click at [174, 316] on div "Country" at bounding box center [150, 317] width 83 height 40
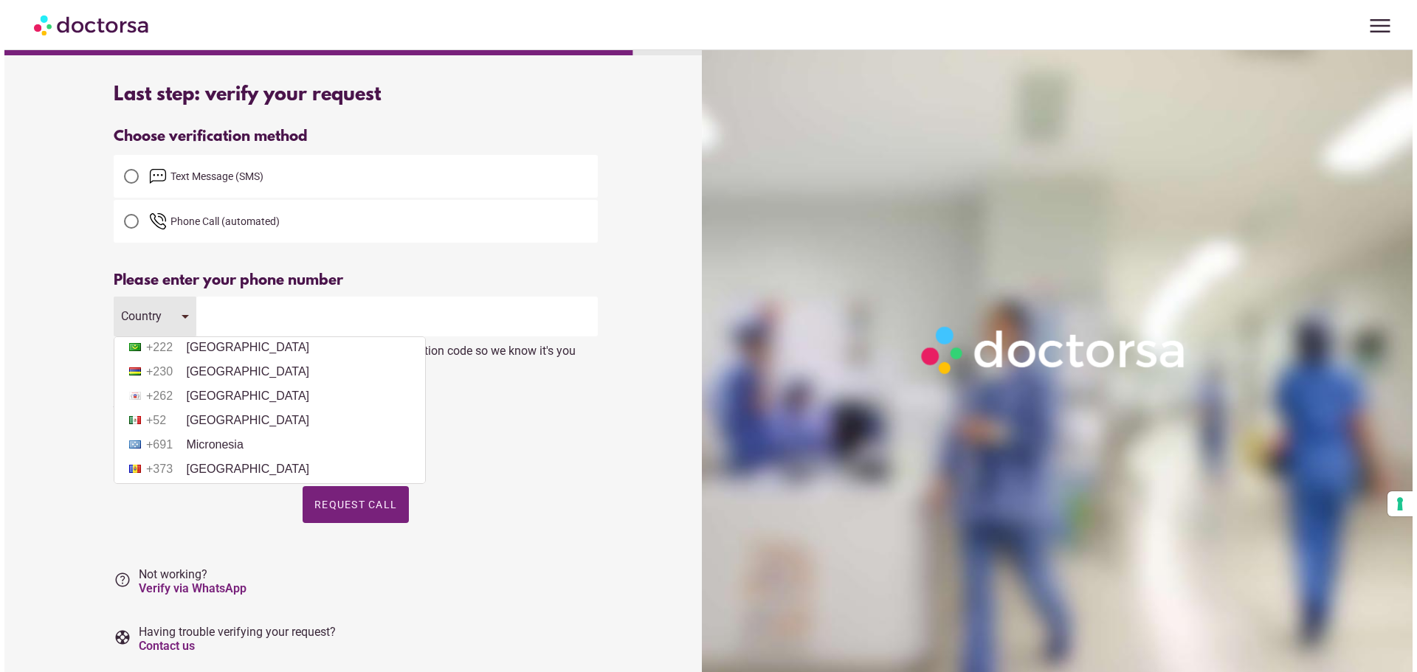
scroll to position [3394, 0]
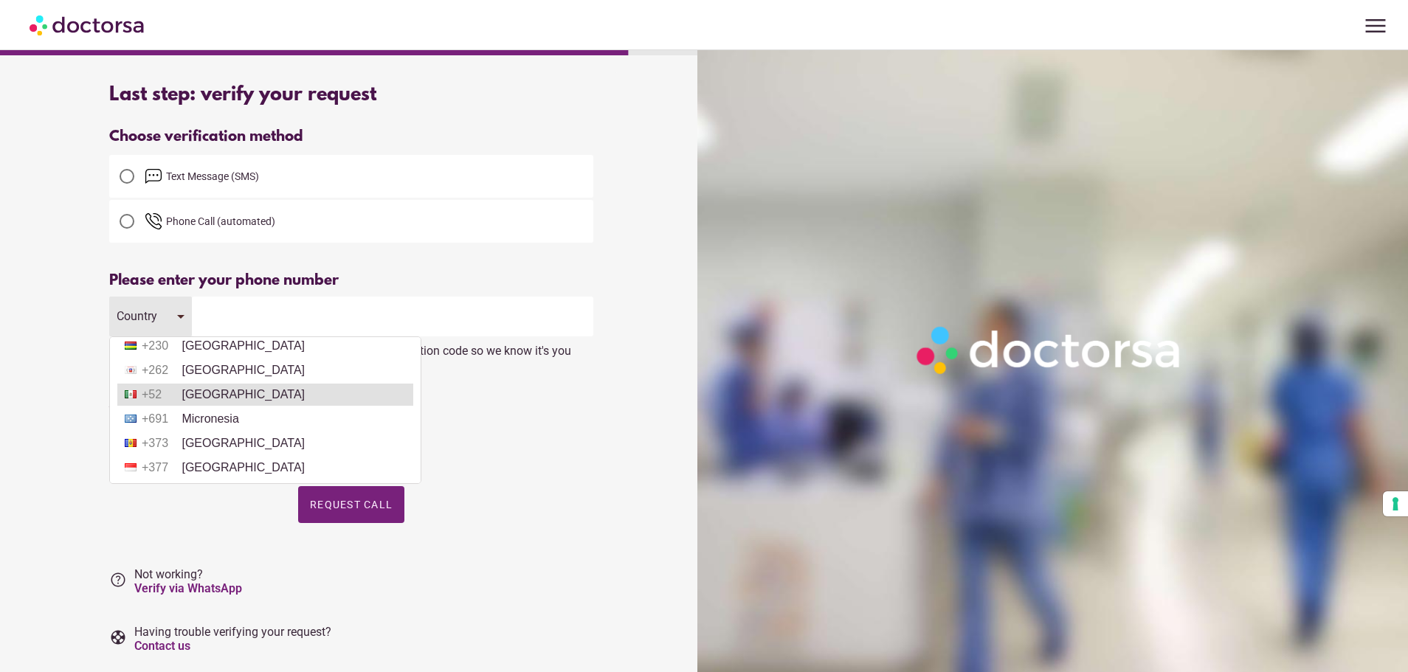
click at [212, 389] on li "+52 [GEOGRAPHIC_DATA]" at bounding box center [265, 395] width 296 height 22
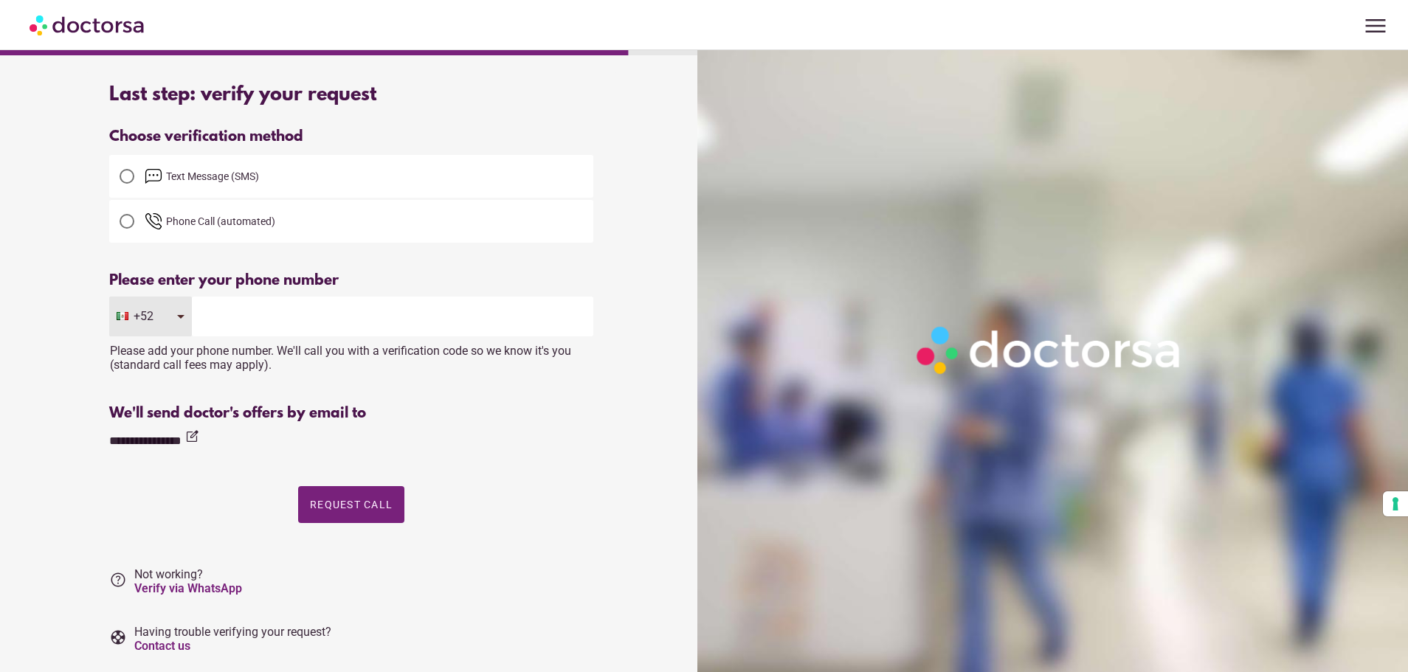
click at [228, 320] on input "tel" at bounding box center [392, 317] width 401 height 40
type input "**********"
click at [355, 508] on span "Request Call" at bounding box center [351, 505] width 83 height 12
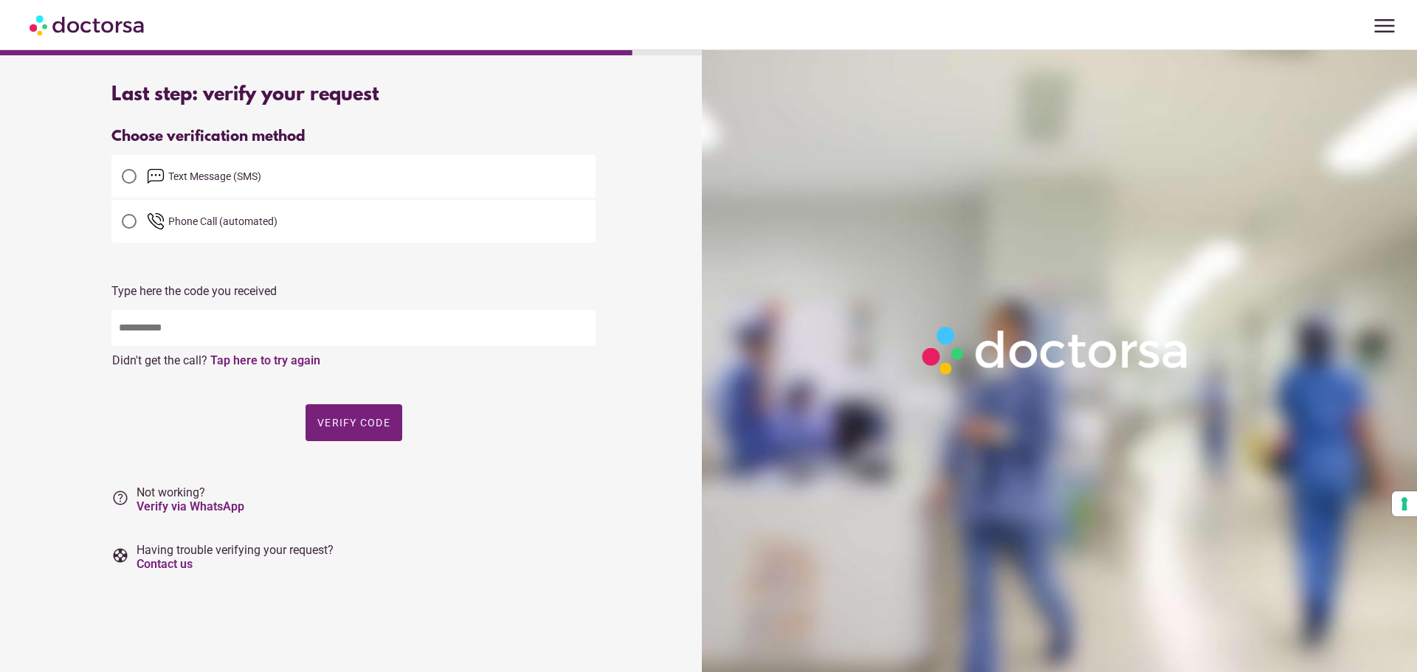
click at [189, 336] on input "text" at bounding box center [353, 328] width 484 height 36
type input "*****"
click at [348, 429] on span "Verify code" at bounding box center [353, 423] width 73 height 12
